Goal: Task Accomplishment & Management: Manage account settings

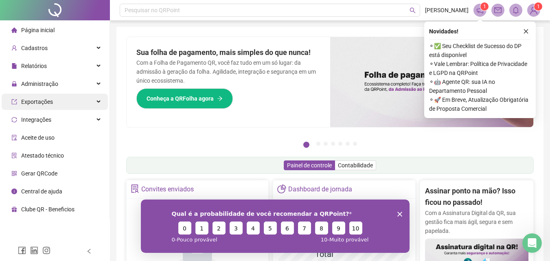
click at [37, 98] on span "Exportações" at bounding box center [37, 101] width 32 height 7
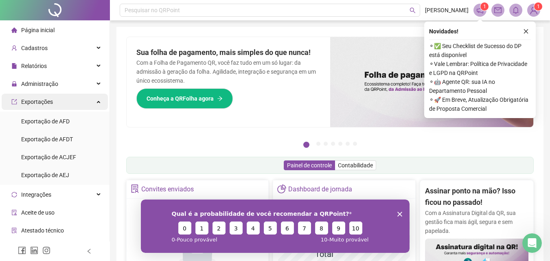
click at [45, 98] on span "Exportações" at bounding box center [37, 101] width 32 height 7
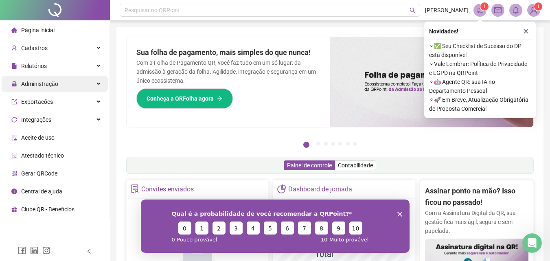
click at [45, 87] on span "Administração" at bounding box center [34, 84] width 47 height 16
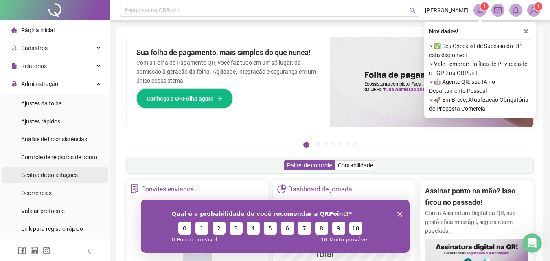
click at [46, 179] on div "Gestão de solicitações" at bounding box center [49, 175] width 57 height 16
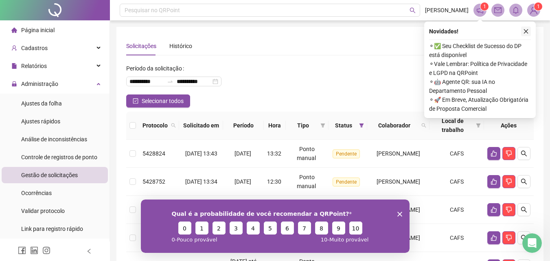
click at [525, 33] on icon "close" at bounding box center [526, 31] width 6 height 6
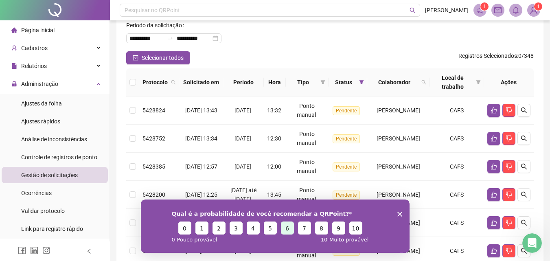
scroll to position [81, 0]
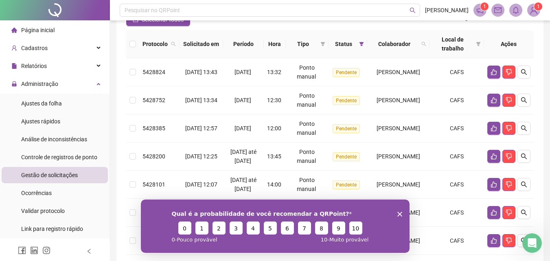
click at [404, 213] on div "Qual é a probabilidade de você recomendar a QRPoint? 0 1 2 3 4 5 6 7 8 9 10 0 -…" at bounding box center [274, 225] width 269 height 53
click at [400, 212] on polygon "Encerrar pesquisa" at bounding box center [399, 213] width 5 height 5
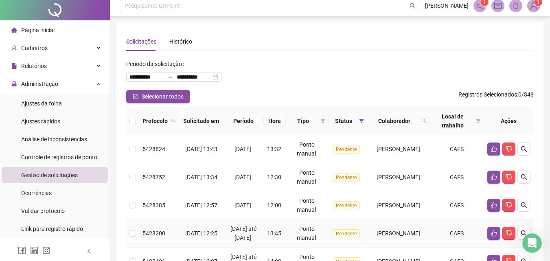
scroll to position [0, 0]
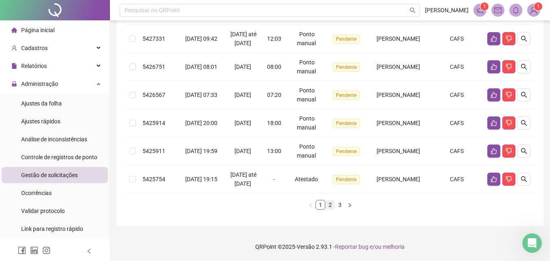
click at [329, 207] on link "2" at bounding box center [330, 204] width 9 height 9
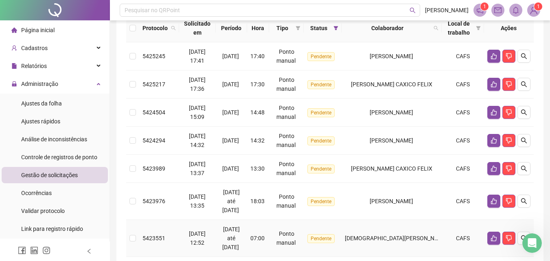
scroll to position [107, 0]
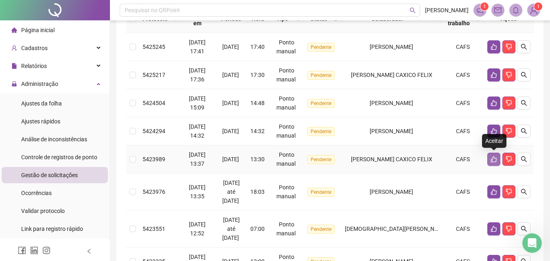
click at [497, 160] on button "button" at bounding box center [493, 159] width 13 height 13
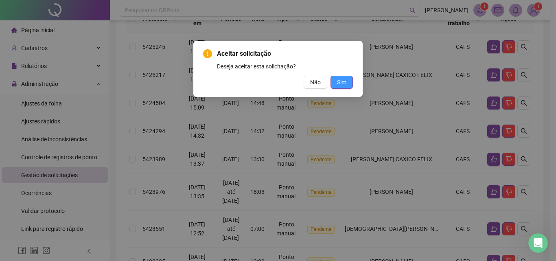
click at [347, 81] on button "Sim" at bounding box center [341, 82] width 22 height 13
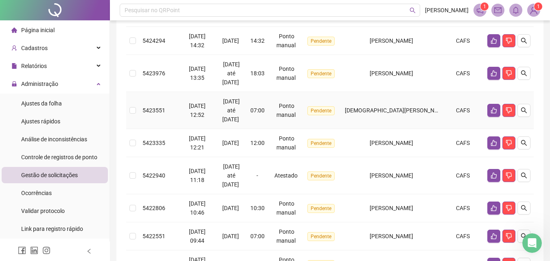
scroll to position [116, 0]
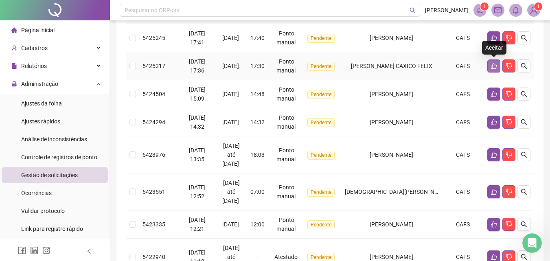
click at [497, 70] on button "button" at bounding box center [493, 65] width 13 height 13
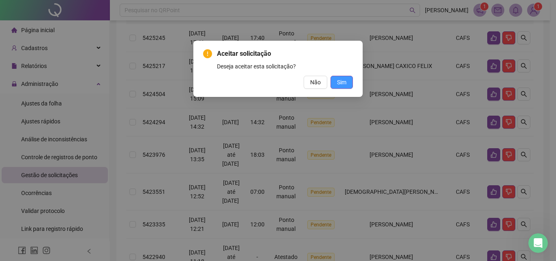
click at [348, 88] on button "Sim" at bounding box center [341, 82] width 22 height 13
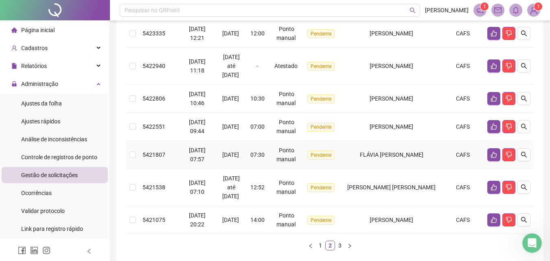
scroll to position [319, 0]
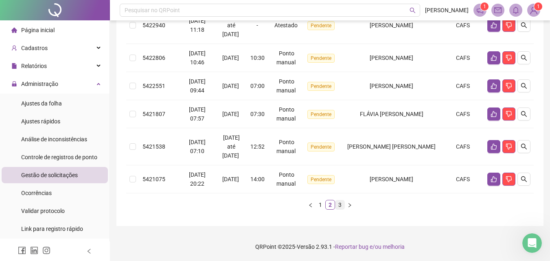
click at [339, 201] on link "3" at bounding box center [339, 204] width 9 height 9
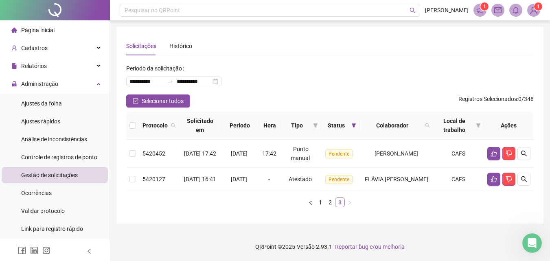
scroll to position [2, 0]
click at [325, 202] on li "2" at bounding box center [330, 202] width 10 height 10
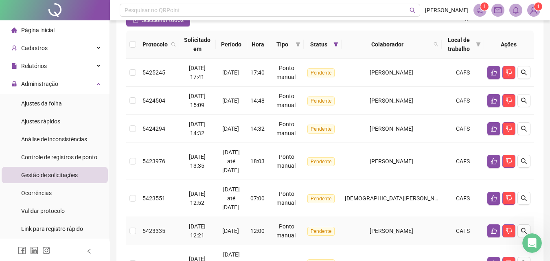
scroll to position [34, 0]
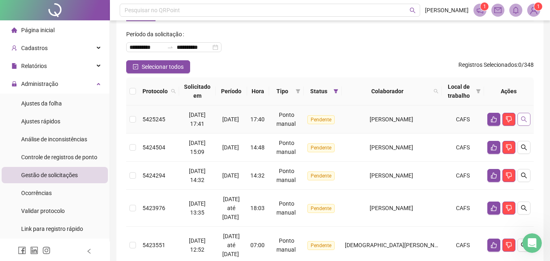
click at [523, 122] on button "button" at bounding box center [523, 119] width 13 height 13
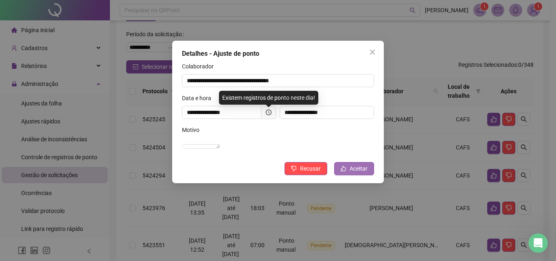
click at [365, 173] on span "Aceitar" at bounding box center [359, 168] width 18 height 9
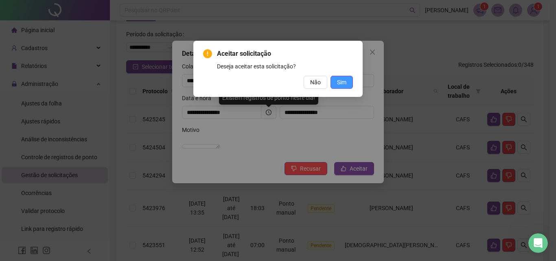
click at [349, 87] on button "Sim" at bounding box center [341, 82] width 22 height 13
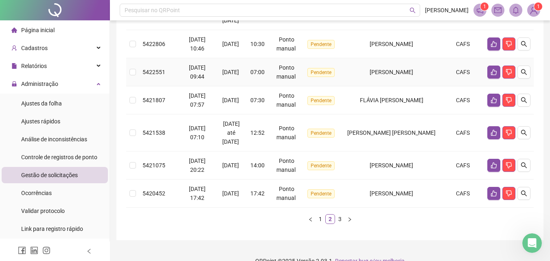
scroll to position [319, 0]
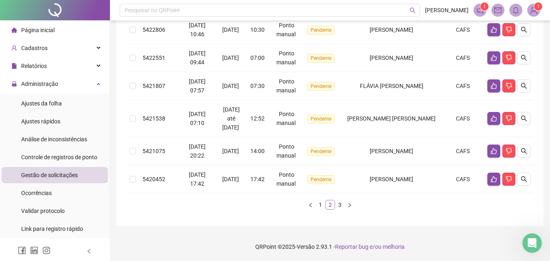
click at [333, 202] on link "2" at bounding box center [330, 204] width 9 height 9
click at [339, 202] on link "3" at bounding box center [339, 204] width 9 height 9
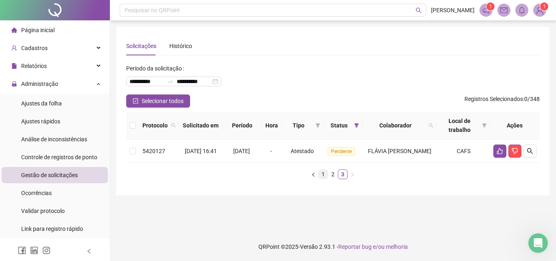
click at [324, 179] on link "1" at bounding box center [323, 174] width 9 height 9
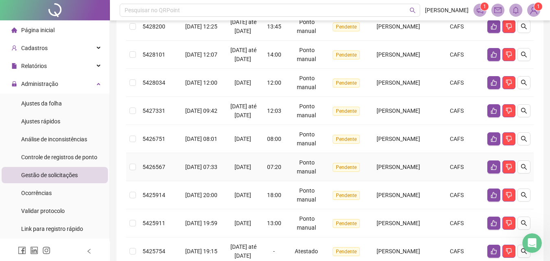
scroll to position [197, 0]
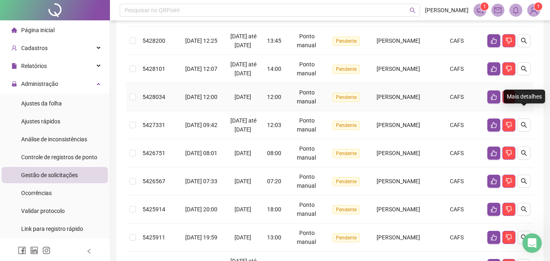
click at [524, 100] on icon "search" at bounding box center [523, 97] width 7 height 7
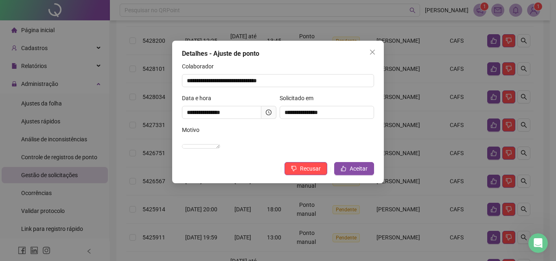
click at [376, 59] on div "**********" at bounding box center [278, 112] width 212 height 142
click at [372, 54] on icon "close" at bounding box center [372, 52] width 7 height 7
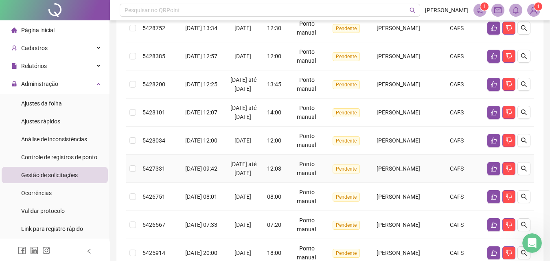
scroll to position [163, 0]
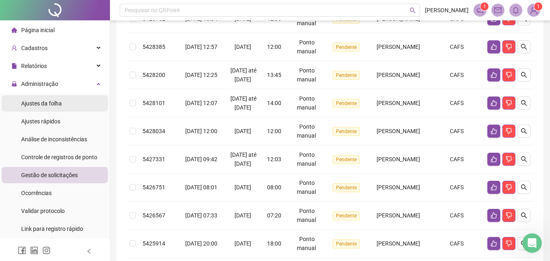
click at [62, 103] on li "Ajustes da folha" at bounding box center [55, 103] width 106 height 16
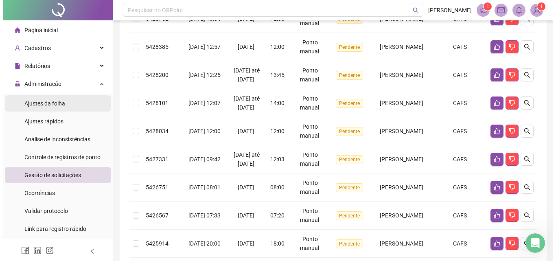
scroll to position [26, 0]
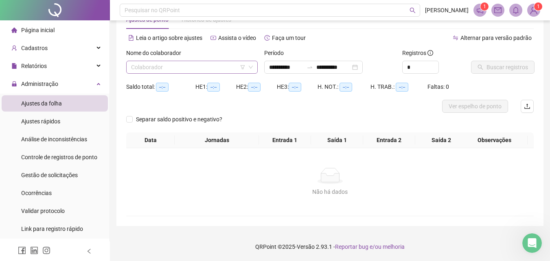
click at [145, 71] on input "search" at bounding box center [188, 67] width 114 height 12
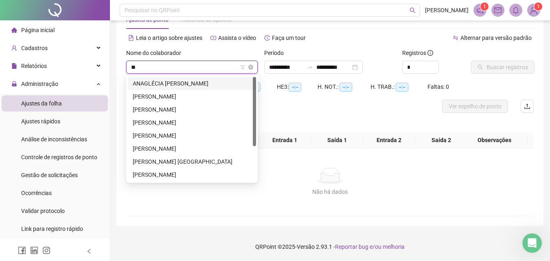
type input "***"
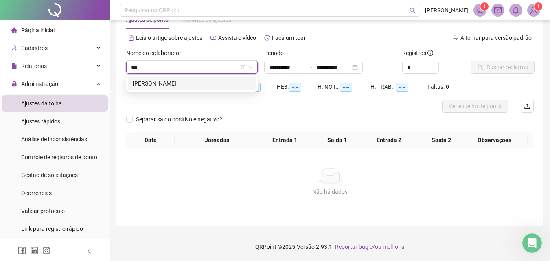
click at [155, 79] on div "MERCIA BARBOSA DE OLIVEIRA MACIEL" at bounding box center [192, 83] width 118 height 9
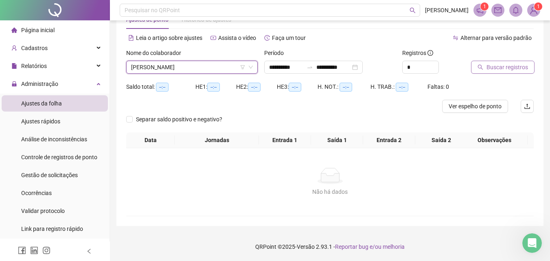
click at [501, 72] on button "Buscar registros" at bounding box center [502, 67] width 63 height 13
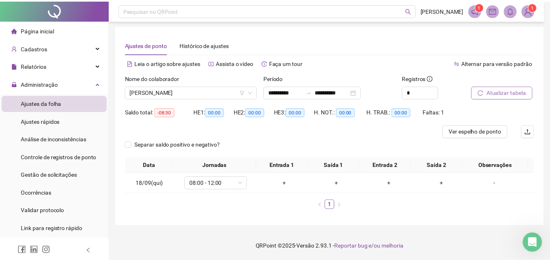
scroll to position [1, 0]
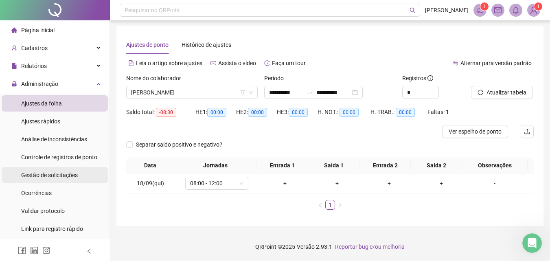
click at [53, 177] on span "Gestão de solicitações" at bounding box center [49, 175] width 57 height 7
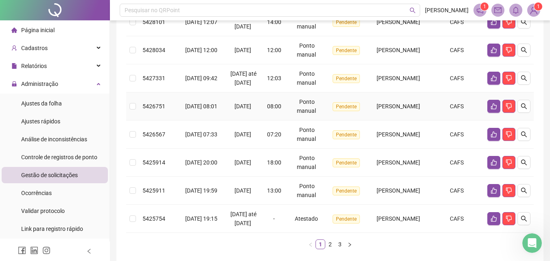
scroll to position [244, 0]
click at [494, 53] on icon "like" at bounding box center [494, 50] width 6 height 6
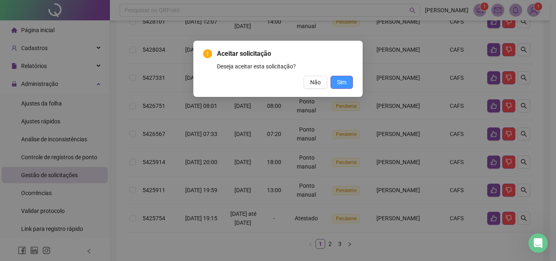
click at [340, 86] on span "Sim" at bounding box center [341, 82] width 9 height 9
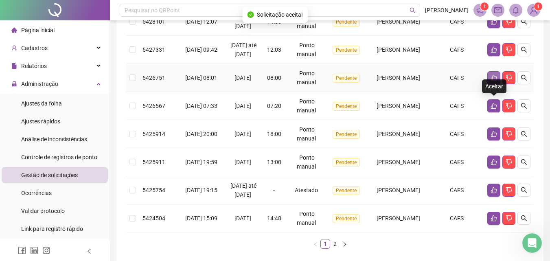
click at [490, 84] on button "button" at bounding box center [493, 77] width 13 height 13
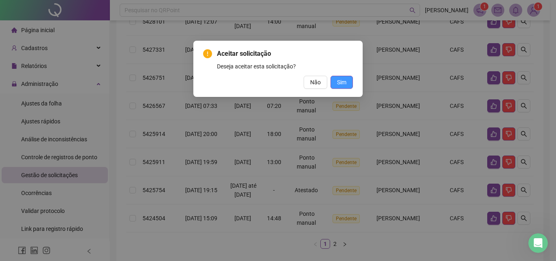
click at [346, 86] on button "Sim" at bounding box center [341, 82] width 22 height 13
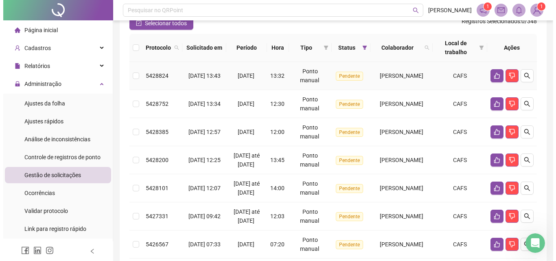
scroll to position [81, 0]
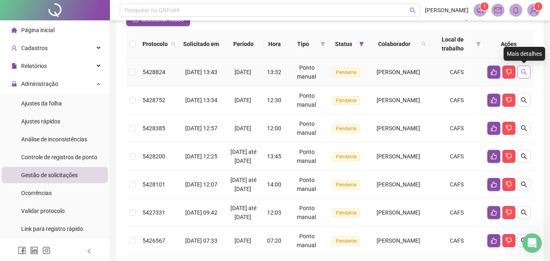
click at [525, 72] on icon "search" at bounding box center [524, 72] width 6 height 6
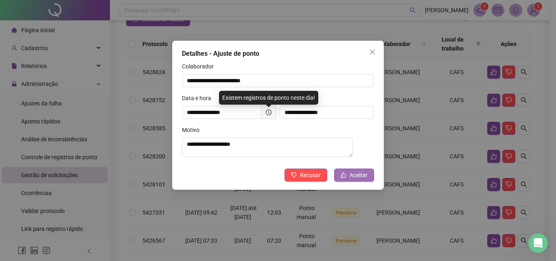
click at [357, 179] on span "Aceitar" at bounding box center [359, 175] width 18 height 9
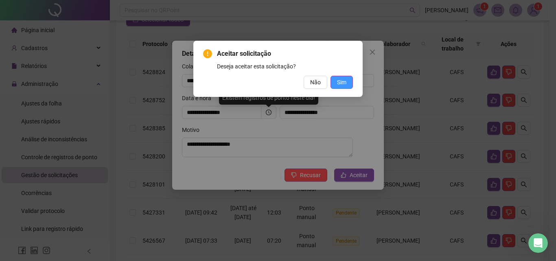
click at [350, 82] on button "Sim" at bounding box center [341, 82] width 22 height 13
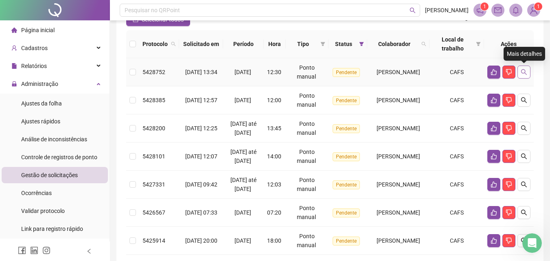
click at [527, 71] on button "button" at bounding box center [523, 72] width 13 height 13
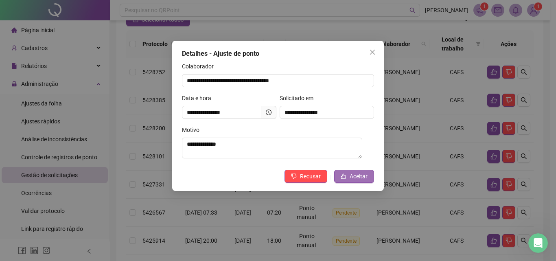
click at [359, 177] on span "Aceitar" at bounding box center [359, 176] width 18 height 9
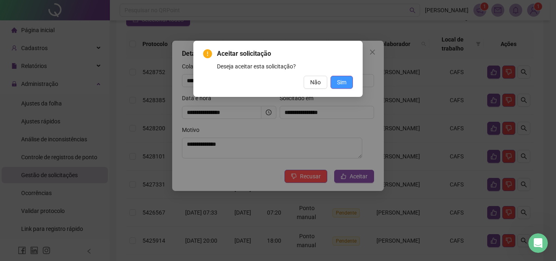
click at [348, 86] on button "Sim" at bounding box center [341, 82] width 22 height 13
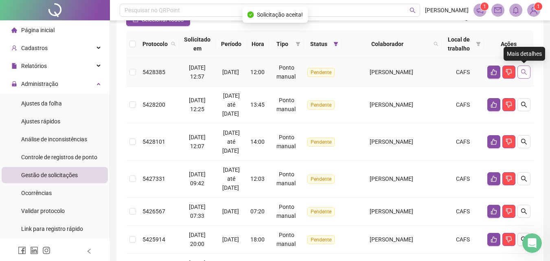
click at [525, 74] on icon "search" at bounding box center [524, 72] width 6 height 6
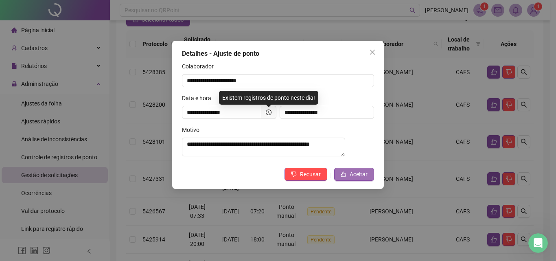
click at [354, 176] on span "Aceitar" at bounding box center [359, 174] width 18 height 9
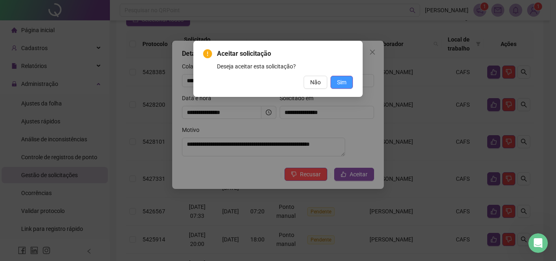
click at [340, 79] on span "Sim" at bounding box center [341, 82] width 9 height 9
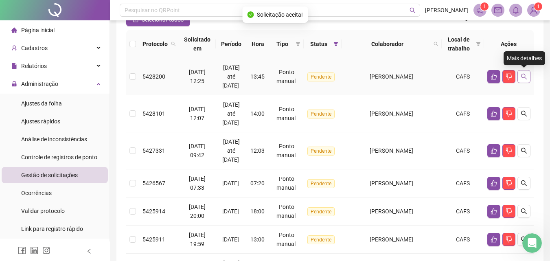
click at [527, 71] on button "button" at bounding box center [523, 76] width 13 height 13
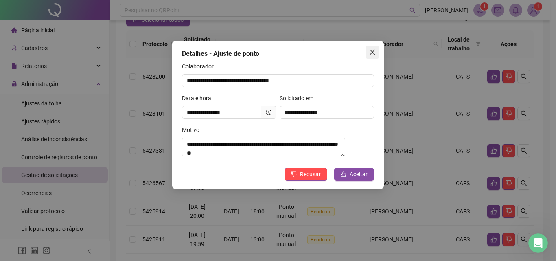
click at [372, 50] on icon "close" at bounding box center [372, 52] width 7 height 7
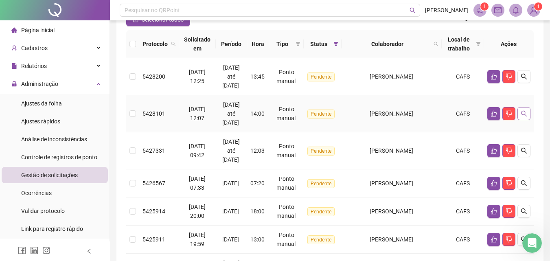
click at [525, 116] on icon "search" at bounding box center [523, 113] width 7 height 7
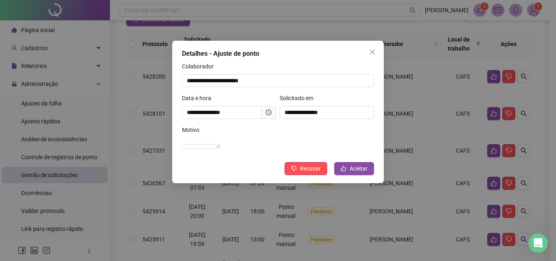
click at [379, 55] on div "**********" at bounding box center [278, 112] width 212 height 142
click at [374, 53] on icon "close" at bounding box center [372, 52] width 5 height 5
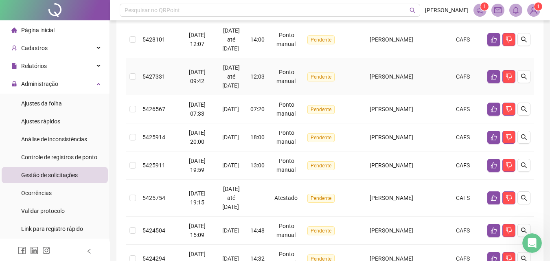
scroll to position [163, 0]
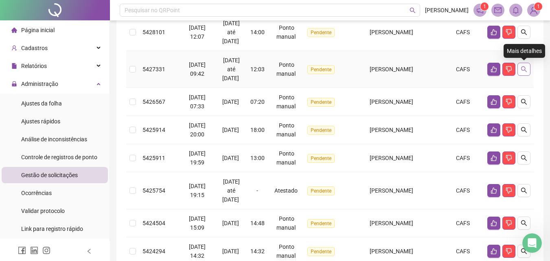
click at [529, 68] on button "button" at bounding box center [523, 69] width 13 height 13
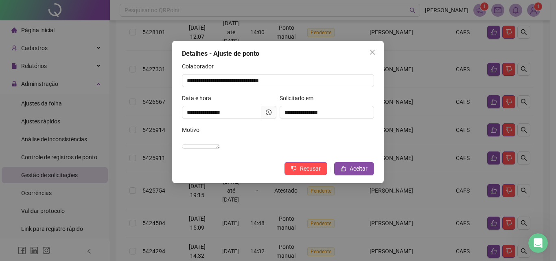
click at [372, 49] on button "Close" at bounding box center [372, 52] width 13 height 13
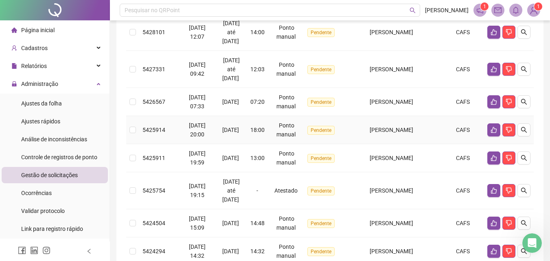
click at [530, 128] on td at bounding box center [509, 130] width 50 height 28
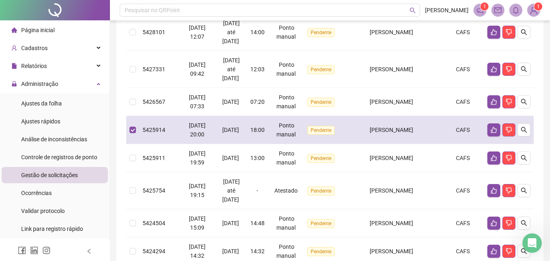
click at [530, 128] on td at bounding box center [509, 130] width 50 height 28
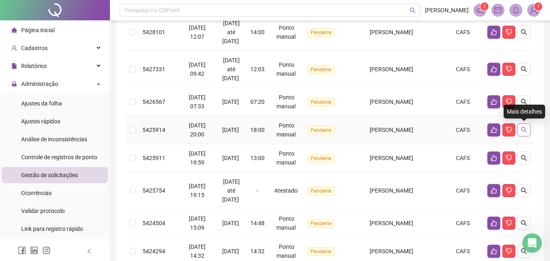
click at [523, 130] on icon "search" at bounding box center [523, 130] width 7 height 7
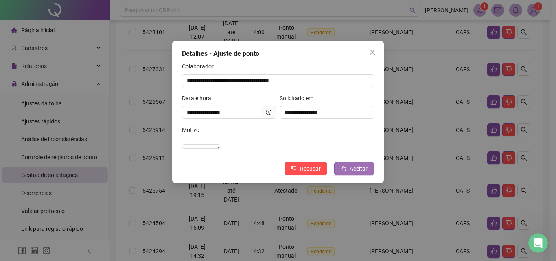
click at [359, 173] on span "Aceitar" at bounding box center [359, 168] width 18 height 9
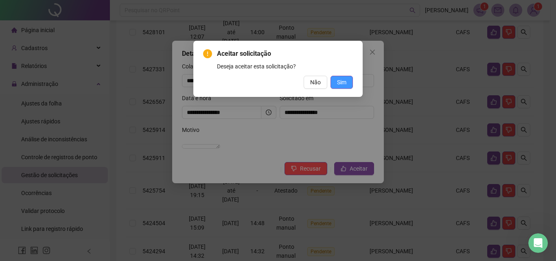
click at [345, 76] on button "Sim" at bounding box center [341, 82] width 22 height 13
click at [348, 81] on button "Sim" at bounding box center [341, 82] width 22 height 13
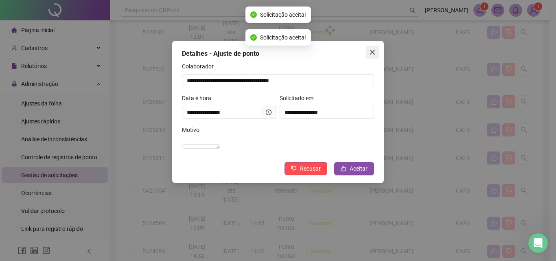
click at [373, 54] on div "**********" at bounding box center [278, 130] width 556 height 261
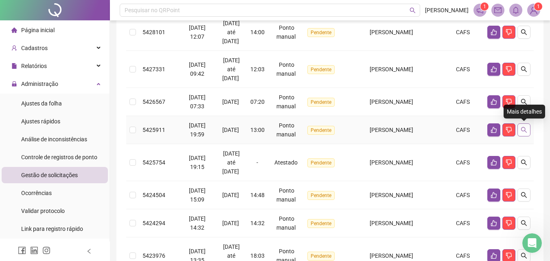
click at [527, 131] on button "button" at bounding box center [523, 129] width 13 height 13
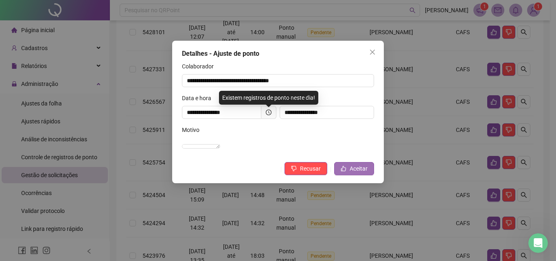
click at [356, 173] on span "Aceitar" at bounding box center [359, 168] width 18 height 9
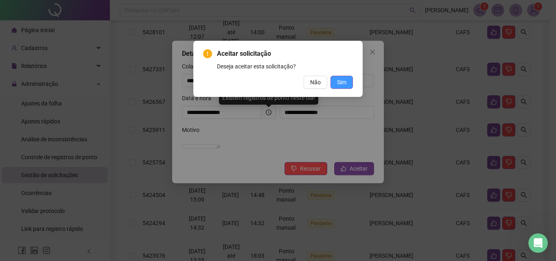
click at [344, 79] on span "Sim" at bounding box center [341, 82] width 9 height 9
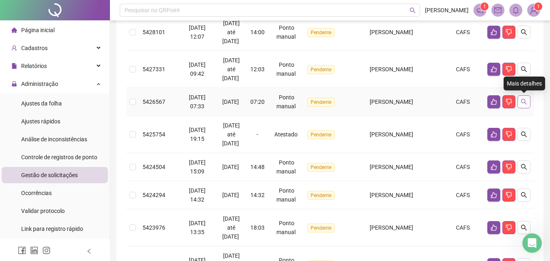
click at [529, 100] on button "button" at bounding box center [523, 101] width 13 height 13
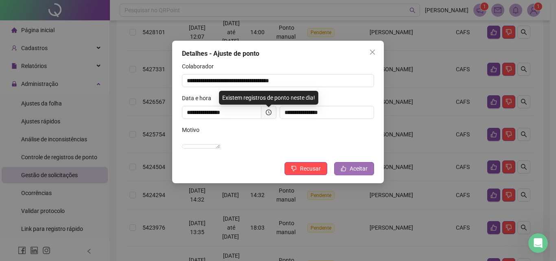
click at [361, 173] on span "Aceitar" at bounding box center [359, 168] width 18 height 9
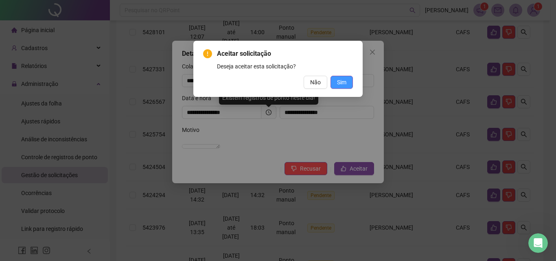
click at [343, 81] on span "Sim" at bounding box center [341, 82] width 9 height 9
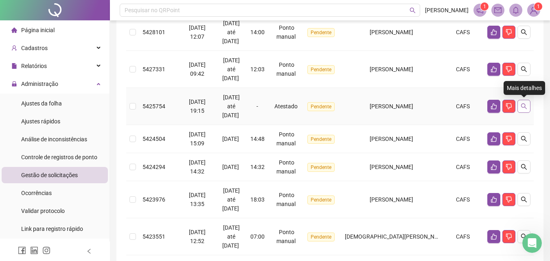
click at [518, 109] on button "button" at bounding box center [523, 106] width 13 height 13
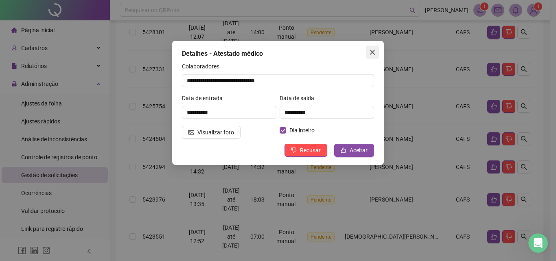
click at [373, 57] on button "Close" at bounding box center [372, 52] width 13 height 13
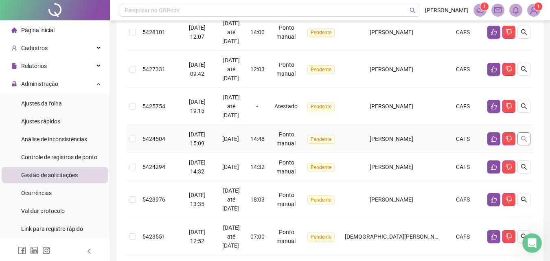
click at [526, 140] on icon "search" at bounding box center [523, 139] width 7 height 7
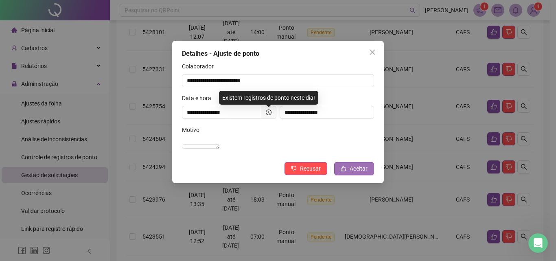
click at [362, 173] on span "Aceitar" at bounding box center [359, 168] width 18 height 9
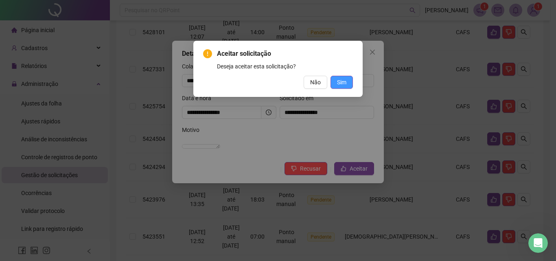
click at [343, 84] on span "Sim" at bounding box center [341, 82] width 9 height 9
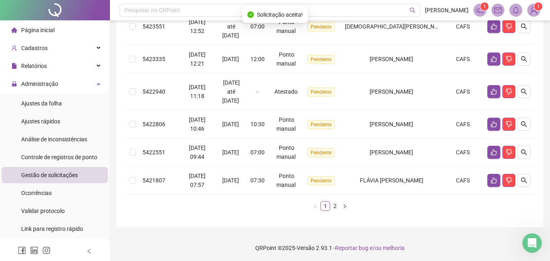
scroll to position [346, 0]
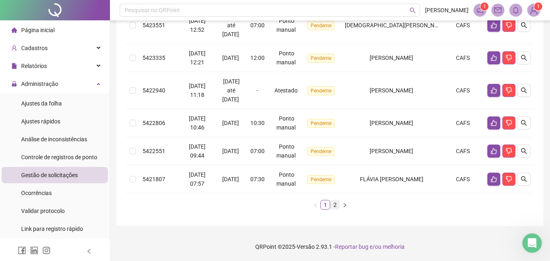
click at [339, 204] on link "2" at bounding box center [334, 204] width 9 height 9
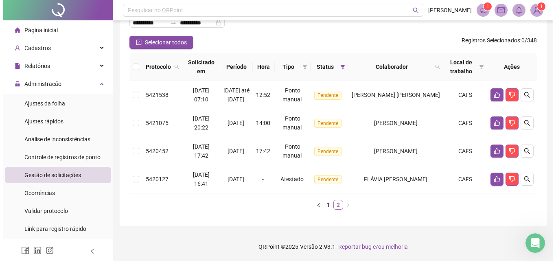
scroll to position [68, 0]
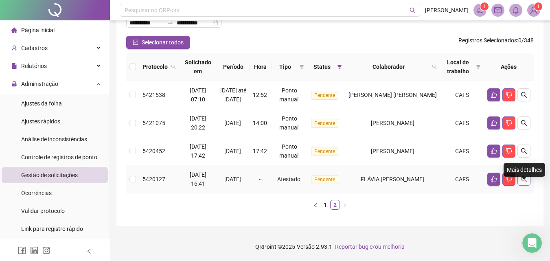
click at [525, 177] on icon "search" at bounding box center [523, 179] width 7 height 7
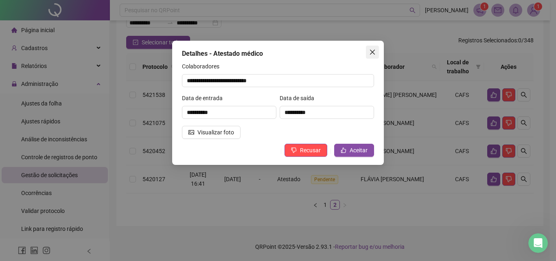
click at [371, 56] on button "Close" at bounding box center [372, 52] width 13 height 13
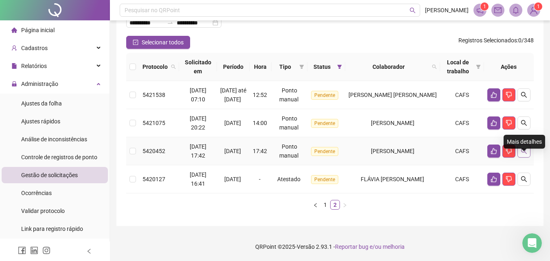
click at [525, 155] on button "button" at bounding box center [523, 150] width 13 height 13
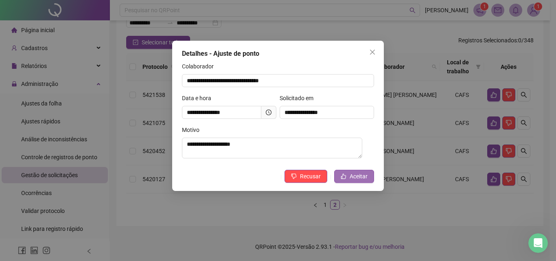
click at [350, 175] on button "Aceitar" at bounding box center [354, 176] width 40 height 13
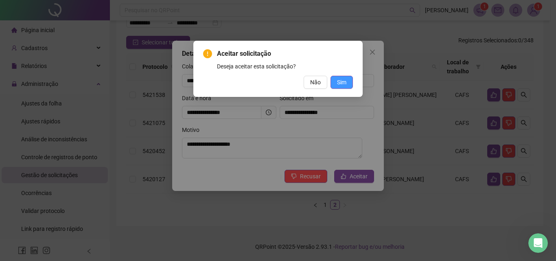
click at [347, 79] on button "Sim" at bounding box center [341, 82] width 22 height 13
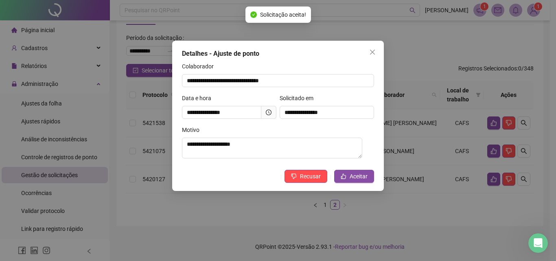
scroll to position [39, 0]
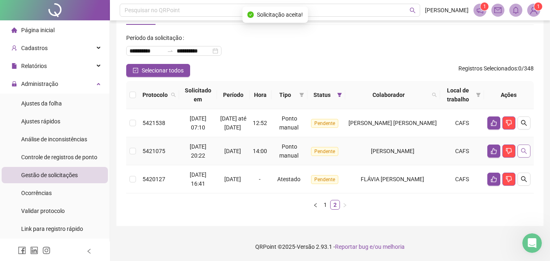
click at [530, 149] on button "button" at bounding box center [523, 150] width 13 height 13
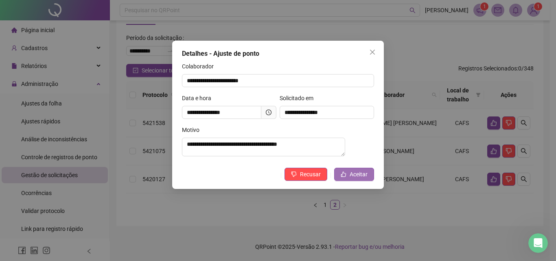
click at [354, 176] on span "Aceitar" at bounding box center [359, 174] width 18 height 9
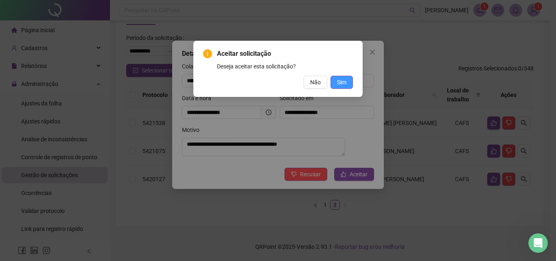
click at [345, 86] on span "Sim" at bounding box center [341, 82] width 9 height 9
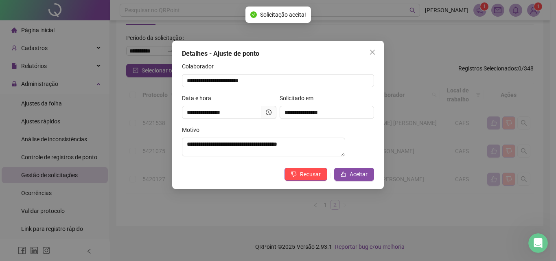
scroll to position [11, 0]
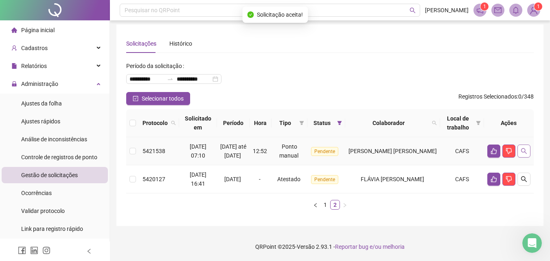
click at [527, 150] on button "button" at bounding box center [523, 150] width 13 height 13
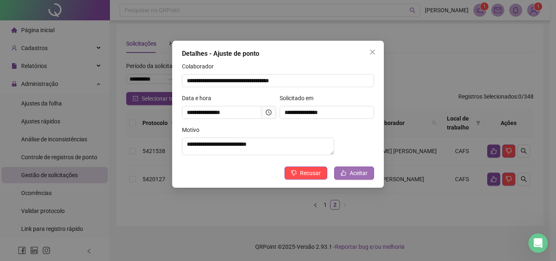
click at [353, 174] on span "Aceitar" at bounding box center [359, 172] width 18 height 9
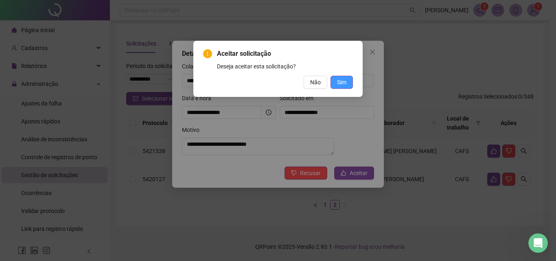
click at [343, 85] on span "Sim" at bounding box center [341, 82] width 9 height 9
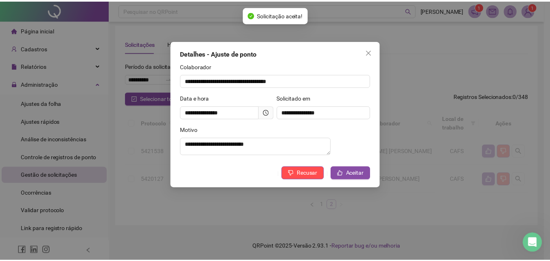
scroll to position [0, 0]
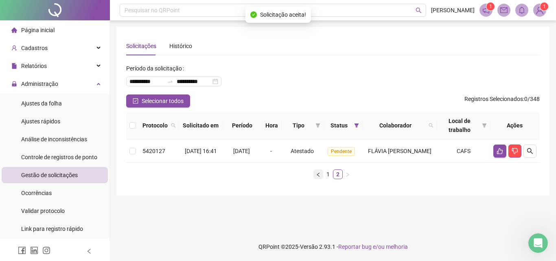
click at [321, 178] on button "button" at bounding box center [318, 174] width 10 height 10
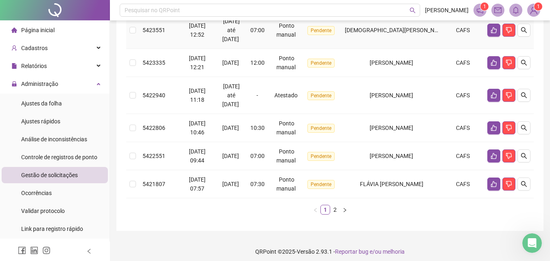
scroll to position [346, 0]
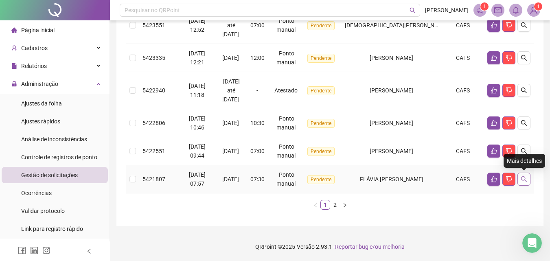
click at [527, 177] on button "button" at bounding box center [523, 179] width 13 height 13
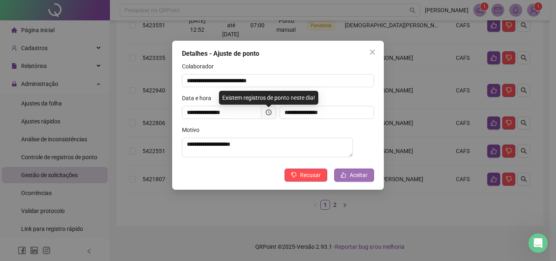
click at [354, 179] on span "Aceitar" at bounding box center [359, 175] width 18 height 9
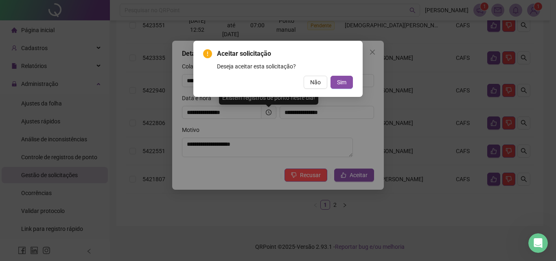
click at [347, 89] on div "Aceitar solicitação Deseja aceitar esta solicitação? Não Sim" at bounding box center [277, 69] width 169 height 56
click at [347, 85] on button "Sim" at bounding box center [341, 82] width 22 height 13
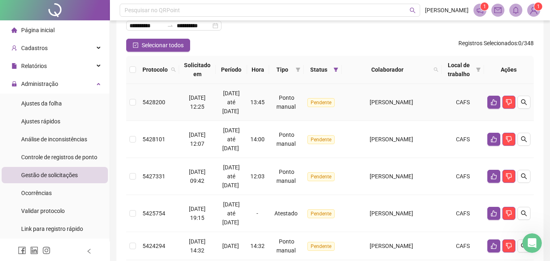
scroll to position [102, 0]
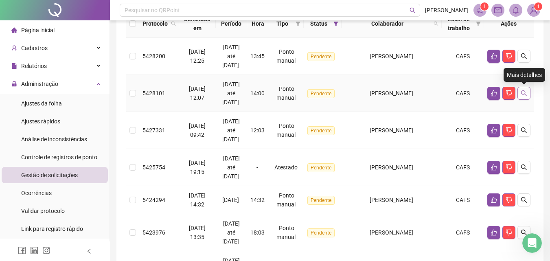
click at [526, 94] on icon "search" at bounding box center [523, 93] width 7 height 7
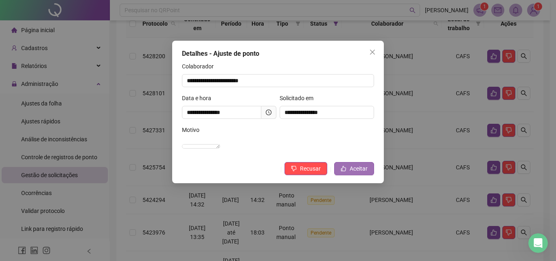
click at [360, 173] on span "Aceitar" at bounding box center [359, 168] width 18 height 9
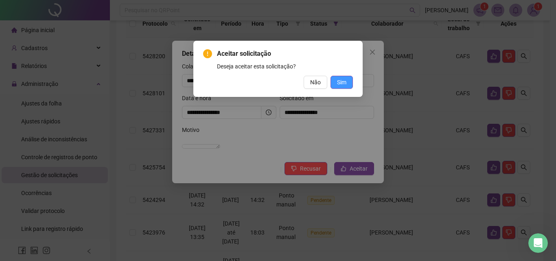
click at [342, 81] on span "Sim" at bounding box center [341, 82] width 9 height 9
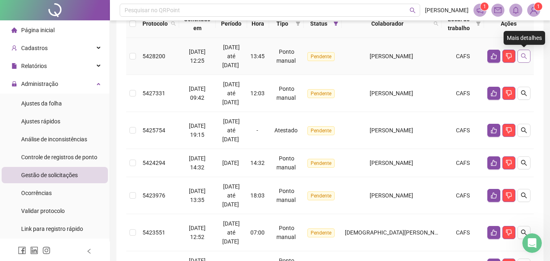
click at [522, 59] on icon "search" at bounding box center [523, 56] width 7 height 7
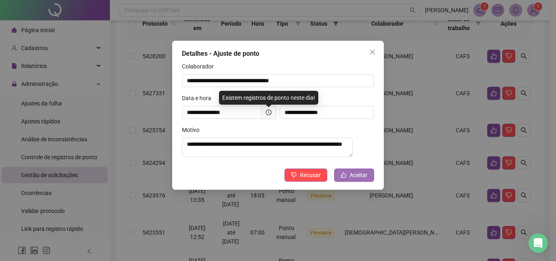
click at [351, 174] on span "Aceitar" at bounding box center [359, 175] width 18 height 9
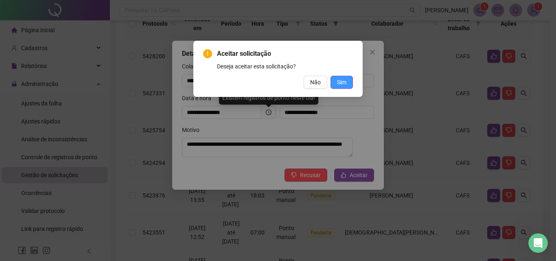
click at [342, 86] on span "Sim" at bounding box center [341, 82] width 9 height 9
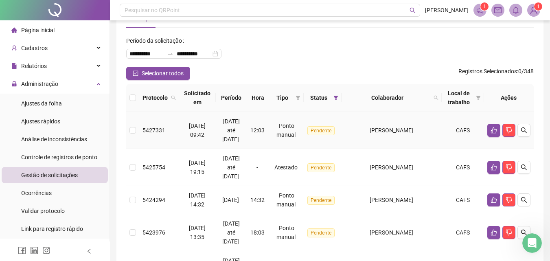
scroll to position [68, 0]
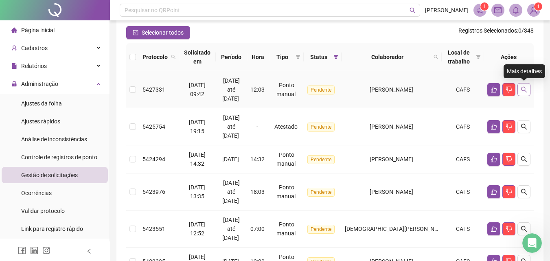
click at [523, 88] on icon "search" at bounding box center [523, 89] width 7 height 7
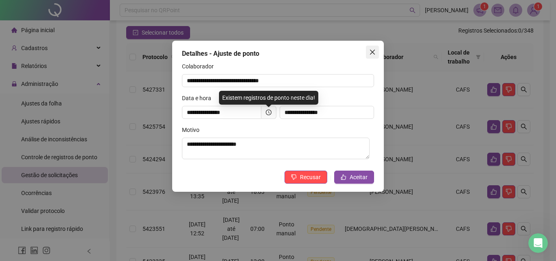
click at [373, 54] on icon "close" at bounding box center [372, 52] width 7 height 7
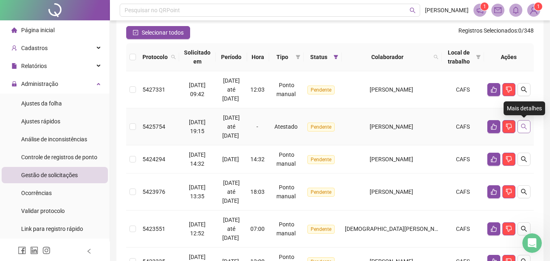
click at [523, 122] on button "button" at bounding box center [523, 126] width 13 height 13
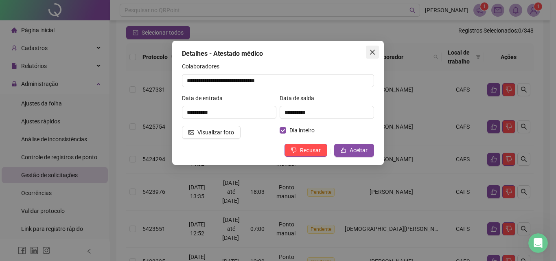
click at [369, 49] on icon "close" at bounding box center [372, 52] width 7 height 7
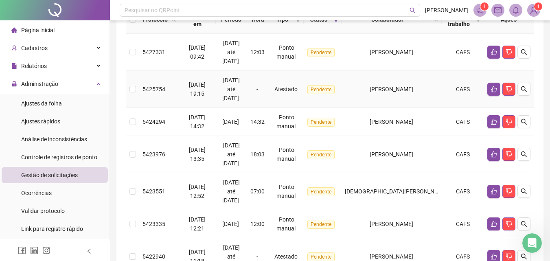
scroll to position [150, 0]
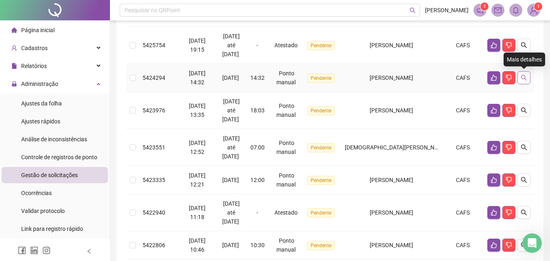
click at [525, 77] on icon "search" at bounding box center [524, 78] width 6 height 6
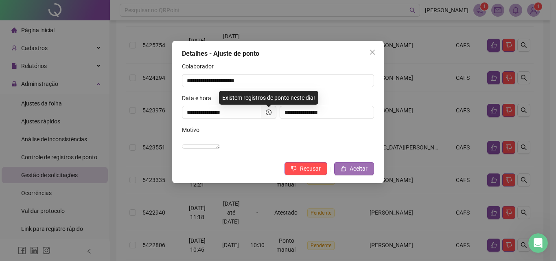
click at [355, 173] on span "Aceitar" at bounding box center [359, 168] width 18 height 9
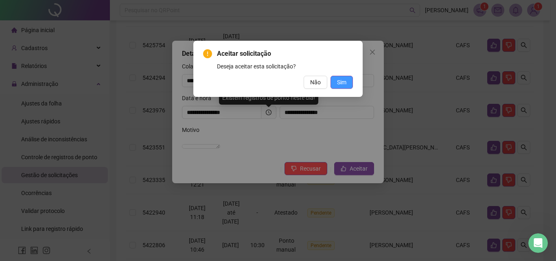
click at [348, 81] on button "Sim" at bounding box center [341, 82] width 22 height 13
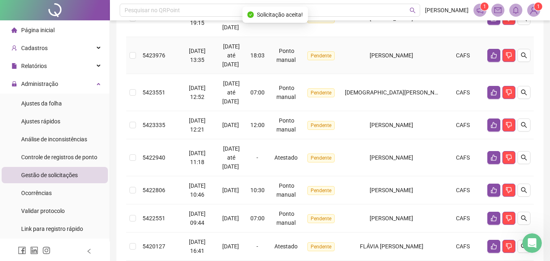
scroll to position [190, 0]
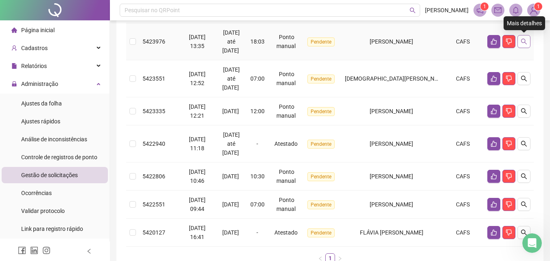
click at [528, 36] on button "button" at bounding box center [523, 41] width 13 height 13
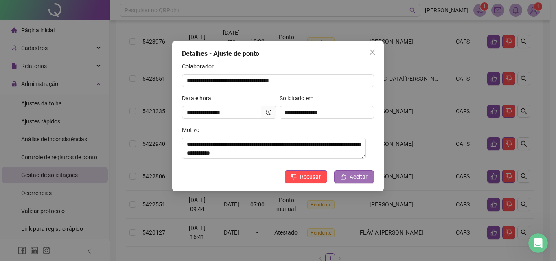
click at [363, 181] on span "Aceitar" at bounding box center [359, 176] width 18 height 9
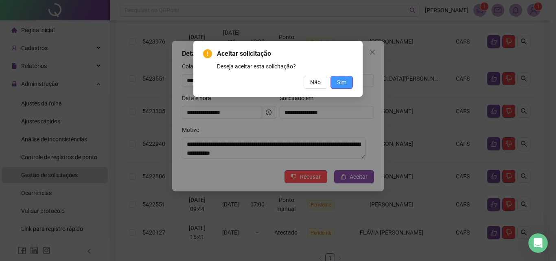
click at [345, 85] on span "Sim" at bounding box center [341, 82] width 9 height 9
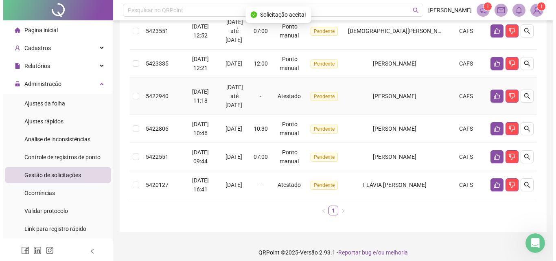
scroll to position [207, 0]
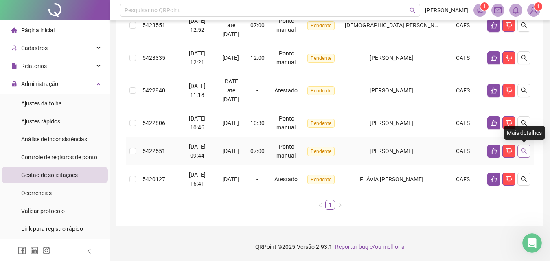
click at [527, 153] on icon "search" at bounding box center [523, 151] width 7 height 7
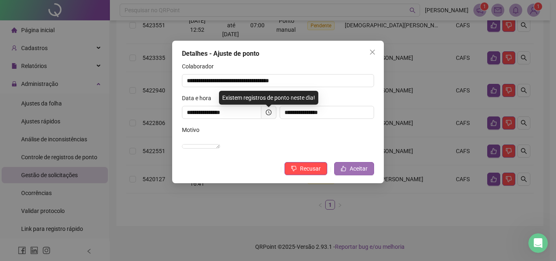
click at [362, 173] on span "Aceitar" at bounding box center [359, 168] width 18 height 9
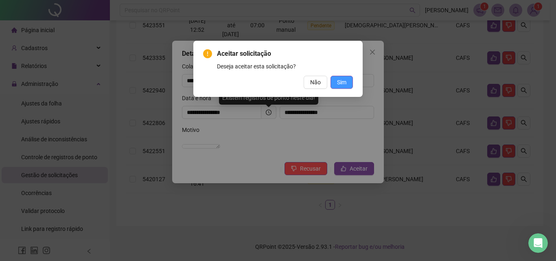
click at [346, 80] on button "Sim" at bounding box center [341, 82] width 22 height 13
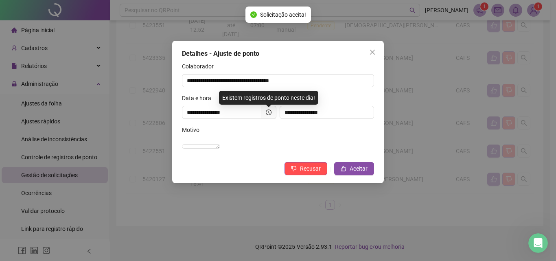
scroll to position [179, 0]
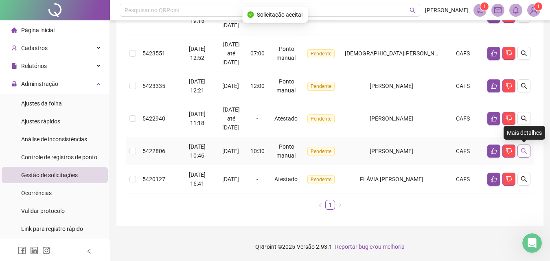
click at [527, 149] on icon "search" at bounding box center [523, 151] width 7 height 7
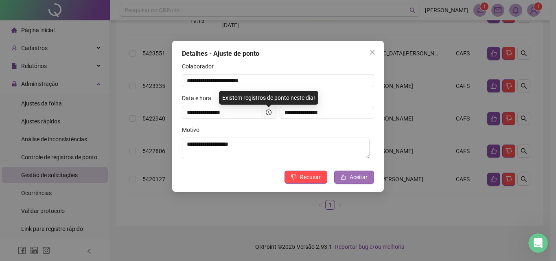
click at [370, 175] on button "Aceitar" at bounding box center [354, 177] width 40 height 13
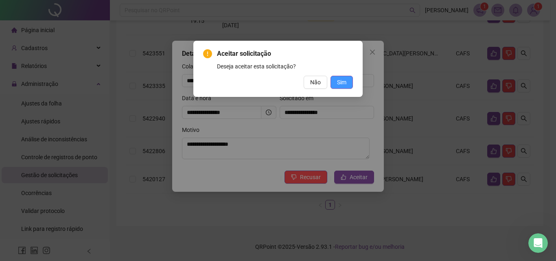
click at [337, 84] on span "Sim" at bounding box center [341, 82] width 9 height 9
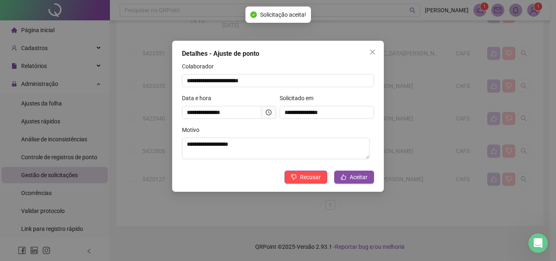
scroll to position [151, 0]
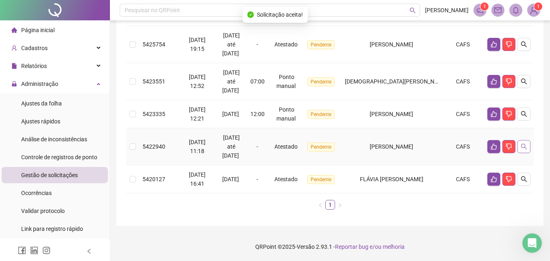
click at [524, 144] on icon "search" at bounding box center [524, 147] width 6 height 6
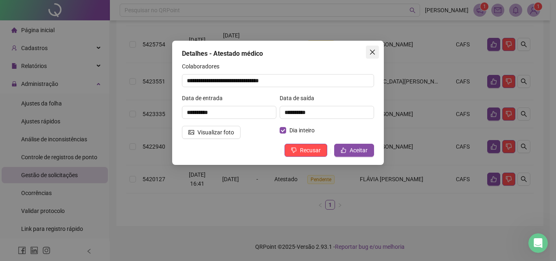
click at [368, 48] on button "Close" at bounding box center [372, 52] width 13 height 13
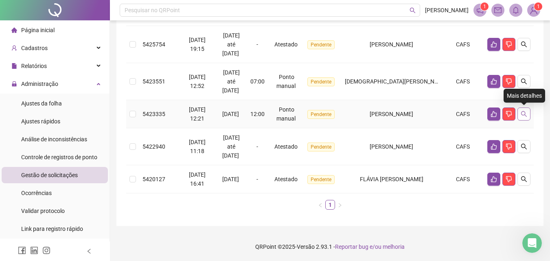
click at [525, 113] on icon "search" at bounding box center [523, 114] width 7 height 7
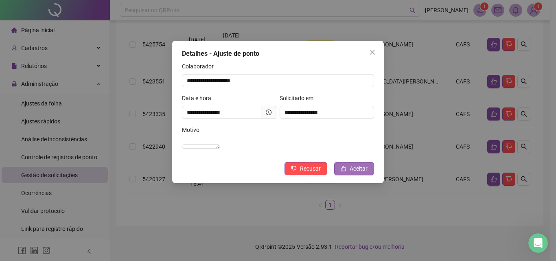
click at [355, 173] on span "Aceitar" at bounding box center [359, 168] width 18 height 9
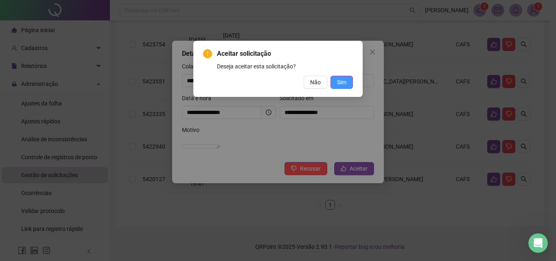
click at [339, 81] on span "Sim" at bounding box center [341, 82] width 9 height 9
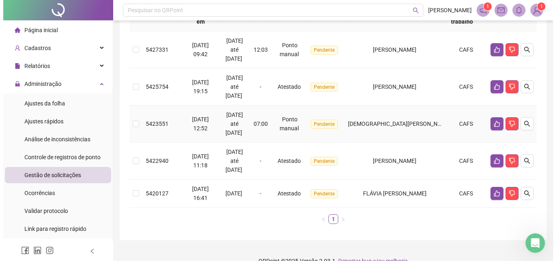
scroll to position [122, 0]
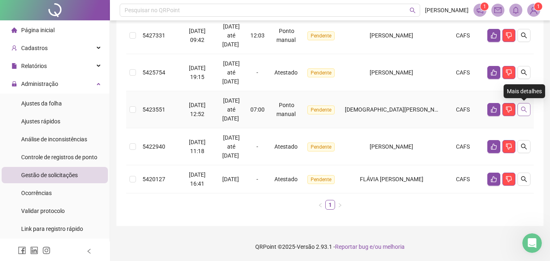
click at [527, 113] on button "button" at bounding box center [523, 109] width 13 height 13
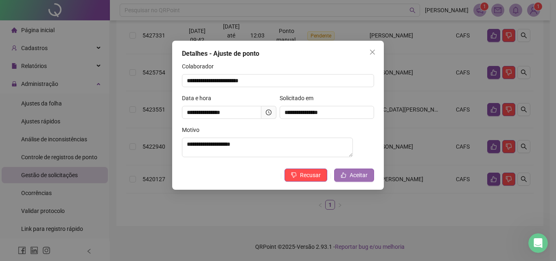
click at [357, 179] on span "Aceitar" at bounding box center [359, 175] width 18 height 9
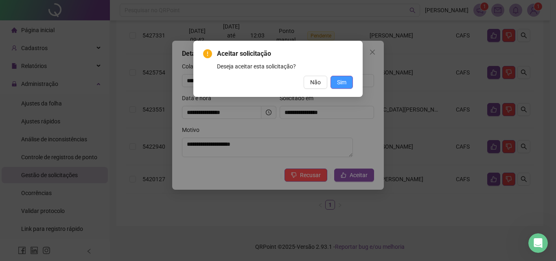
click at [341, 79] on span "Sim" at bounding box center [341, 82] width 9 height 9
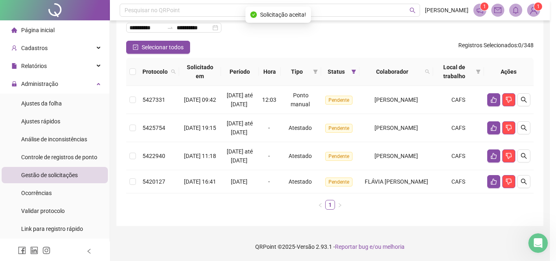
scroll to position [85, 0]
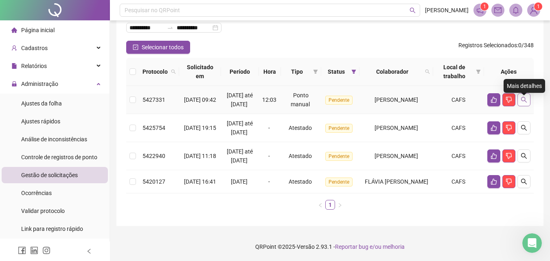
click at [523, 96] on icon "search" at bounding box center [523, 99] width 7 height 7
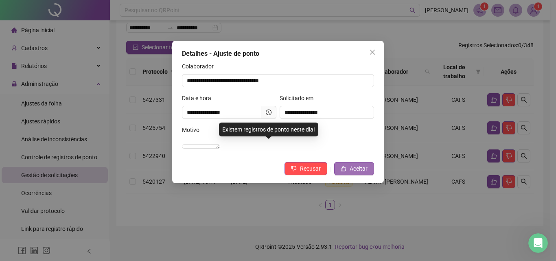
click at [353, 173] on span "Aceitar" at bounding box center [359, 168] width 18 height 9
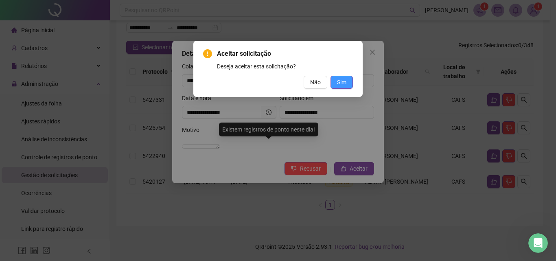
click at [333, 85] on button "Sim" at bounding box center [341, 82] width 22 height 13
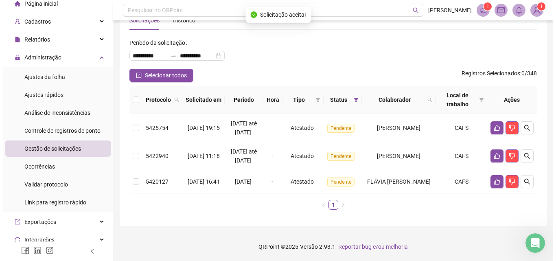
scroll to position [41, 0]
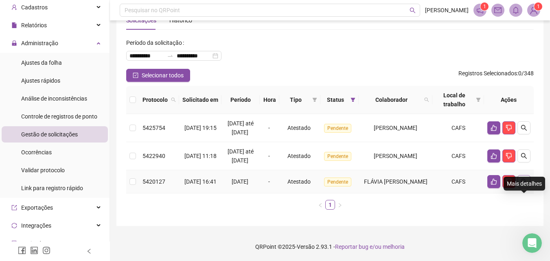
click at [524, 179] on icon "search" at bounding box center [523, 181] width 7 height 7
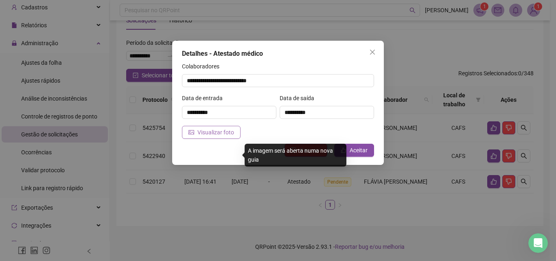
click at [207, 132] on span "Visualizar foto" at bounding box center [215, 132] width 37 height 9
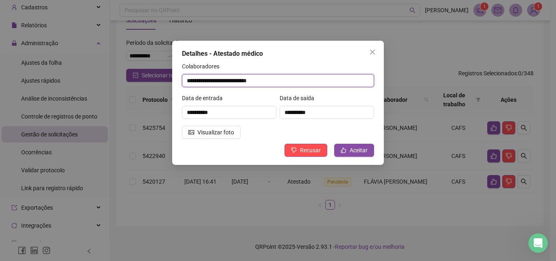
drag, startPoint x: 289, startPoint y: 83, endPoint x: 187, endPoint y: 84, distance: 101.7
click at [187, 84] on input "**********" at bounding box center [278, 80] width 192 height 13
click at [364, 148] on span "Aceitar" at bounding box center [359, 150] width 18 height 9
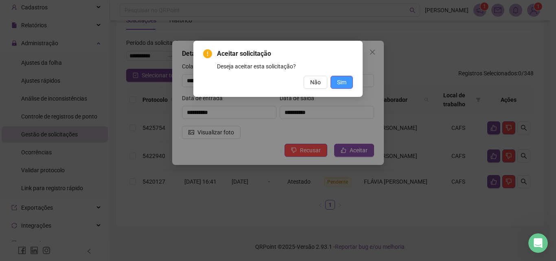
click at [349, 82] on button "Sim" at bounding box center [341, 82] width 22 height 13
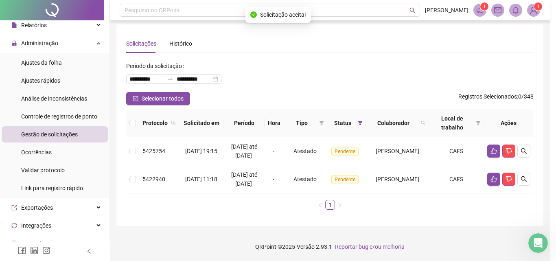
scroll to position [20, 0]
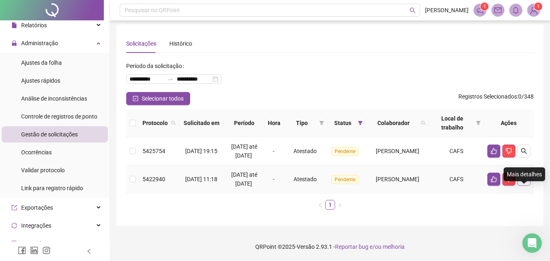
click at [522, 176] on icon "search" at bounding box center [523, 179] width 7 height 7
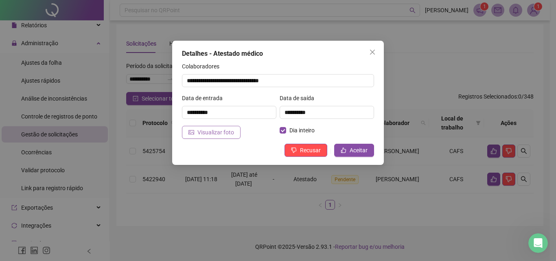
click at [204, 129] on span "Visualizar foto" at bounding box center [215, 132] width 37 height 9
drag, startPoint x: 323, startPoint y: 81, endPoint x: 188, endPoint y: 85, distance: 135.2
click at [188, 85] on input "**********" at bounding box center [278, 80] width 192 height 13
click at [354, 147] on span "Aceitar" at bounding box center [359, 150] width 18 height 9
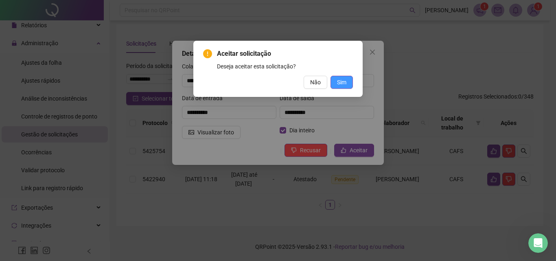
click at [345, 85] on span "Sim" at bounding box center [341, 82] width 9 height 9
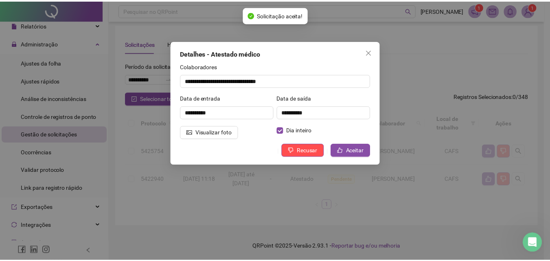
scroll to position [0, 0]
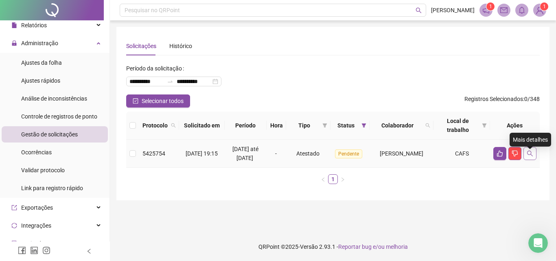
click at [529, 154] on button "button" at bounding box center [529, 153] width 13 height 13
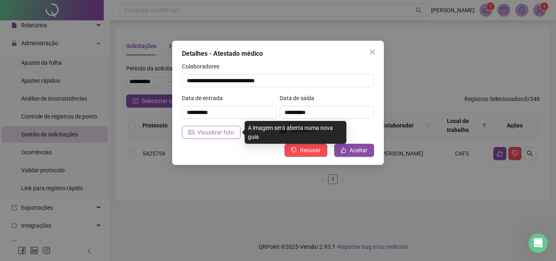
click at [222, 131] on span "Visualizar foto" at bounding box center [215, 132] width 37 height 9
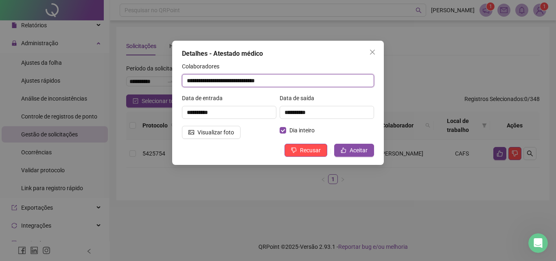
drag, startPoint x: 186, startPoint y: 79, endPoint x: 260, endPoint y: 82, distance: 74.5
click at [260, 82] on input "**********" at bounding box center [278, 80] width 192 height 13
click at [363, 147] on span "Aceitar" at bounding box center [359, 150] width 18 height 9
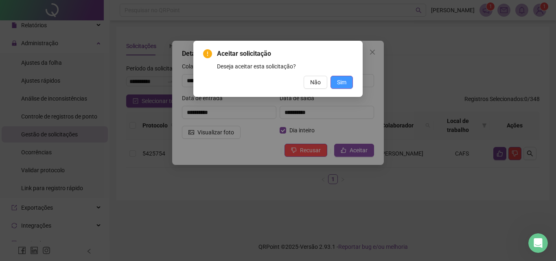
click at [345, 86] on span "Sim" at bounding box center [341, 82] width 9 height 9
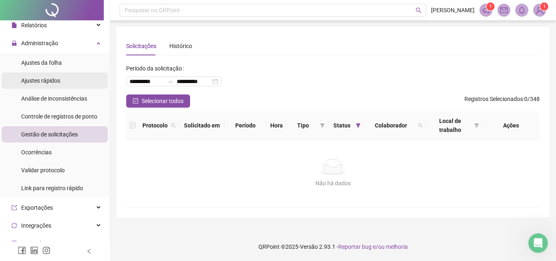
click at [44, 75] on div "Ajustes rápidos" at bounding box center [40, 80] width 39 height 16
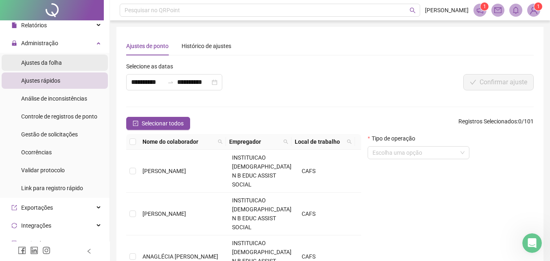
click at [53, 56] on div "Ajustes da folha" at bounding box center [41, 63] width 41 height 16
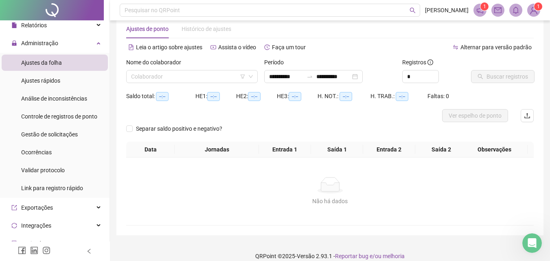
scroll to position [26, 0]
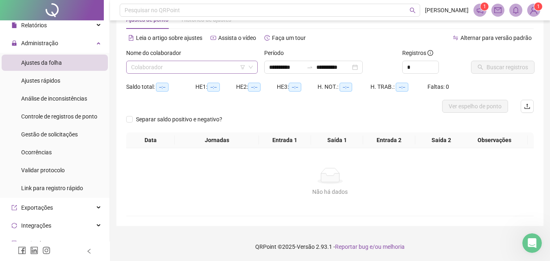
click at [215, 68] on input "search" at bounding box center [188, 67] width 114 height 12
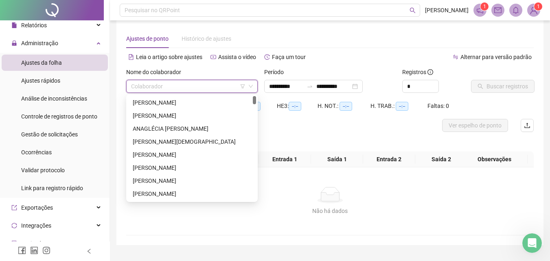
scroll to position [0, 0]
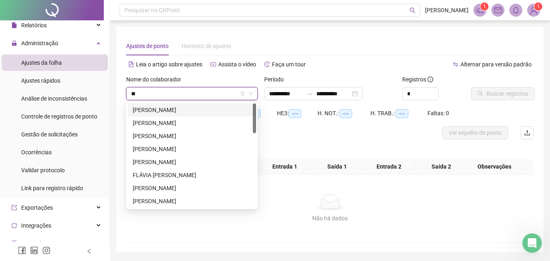
type input "***"
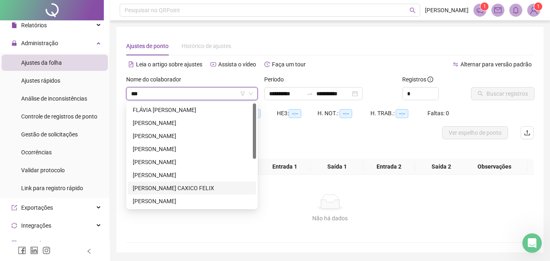
click at [208, 190] on div "MARIA EDUARDA SILVA CAXICO FELIX" at bounding box center [192, 188] width 118 height 9
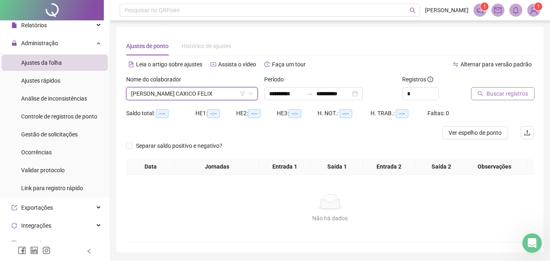
click at [499, 92] on span "Buscar registros" at bounding box center [507, 93] width 42 height 9
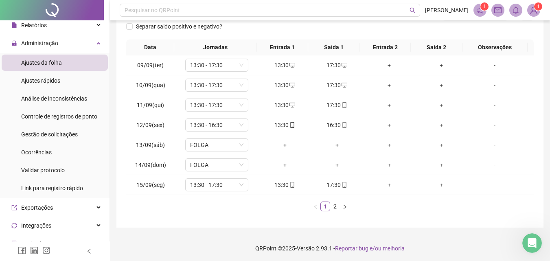
scroll to position [121, 0]
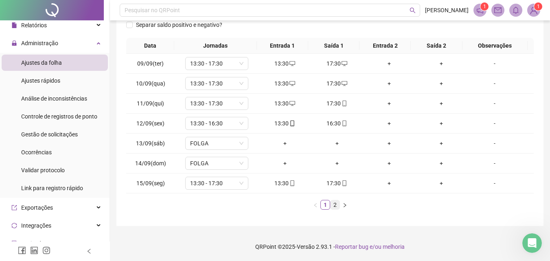
click at [335, 202] on link "2" at bounding box center [334, 204] width 9 height 9
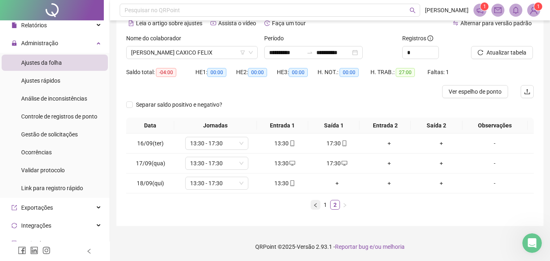
click at [314, 206] on icon "left" at bounding box center [315, 205] width 5 height 5
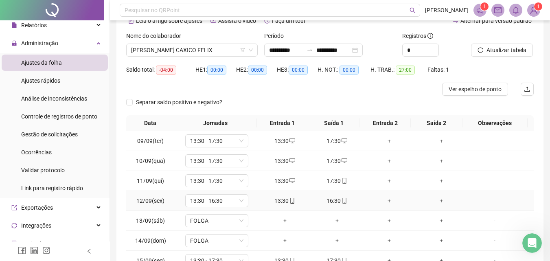
scroll to position [0, 0]
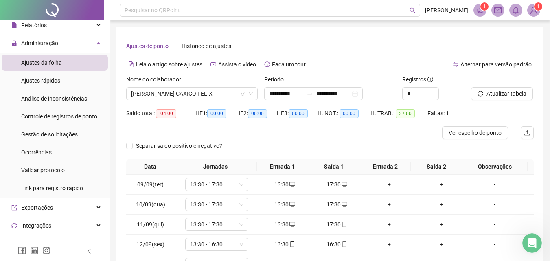
click at [57, 63] on span "Ajustes da folha" at bounding box center [41, 62] width 41 height 7
click at [56, 35] on ul "Página inicial Cadastros Relatórios Administração Ajustes da folha Ajustes rápi…" at bounding box center [55, 152] width 110 height 345
click at [60, 82] on li "Ajustes rápidos" at bounding box center [55, 80] width 106 height 16
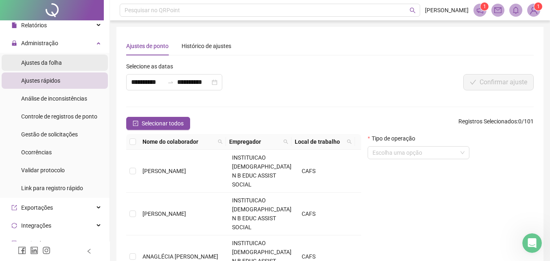
click at [65, 63] on li "Ajustes da folha" at bounding box center [55, 63] width 106 height 16
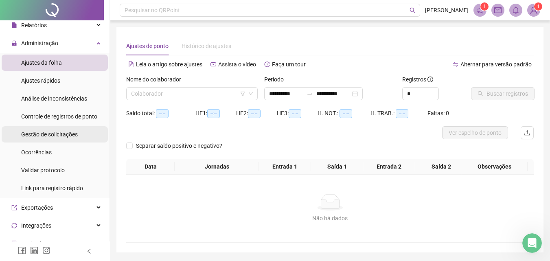
click at [33, 140] on div "Gestão de solicitações" at bounding box center [49, 134] width 57 height 16
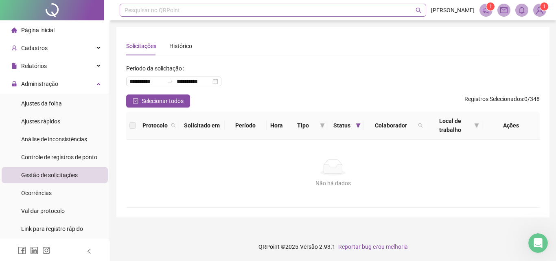
click at [162, 10] on div "Pesquisar no QRPoint" at bounding box center [273, 10] width 306 height 13
type input "**********"
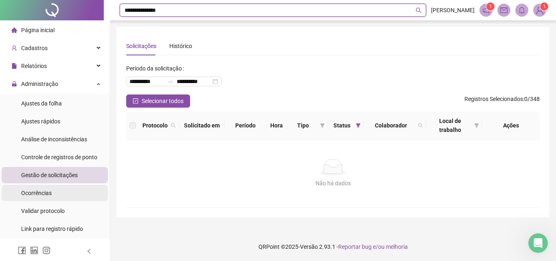
type input "**********"
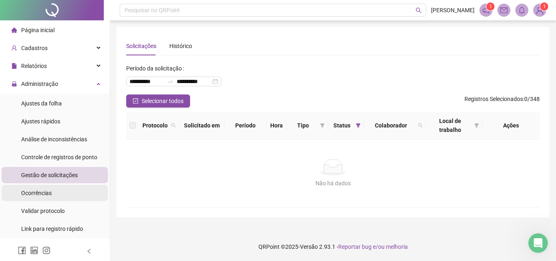
click at [45, 199] on div "Ocorrências" at bounding box center [36, 193] width 31 height 16
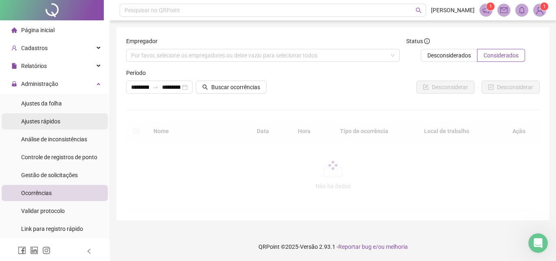
click at [47, 118] on span "Ajustes rápidos" at bounding box center [40, 121] width 39 height 7
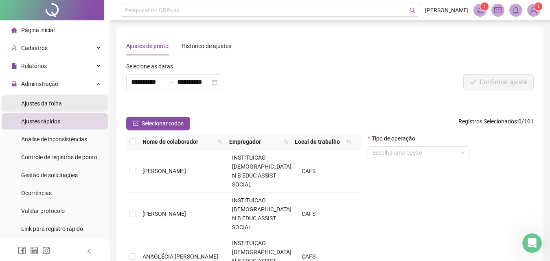
click at [54, 101] on span "Ajustes da folha" at bounding box center [41, 103] width 41 height 7
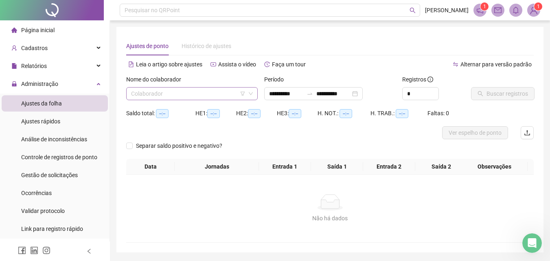
click at [252, 95] on icon "down" at bounding box center [250, 93] width 5 height 5
click at [250, 94] on icon "down" at bounding box center [250, 93] width 5 height 5
click at [191, 92] on input "search" at bounding box center [188, 93] width 114 height 12
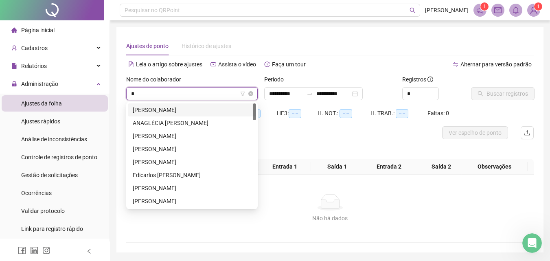
type input "**"
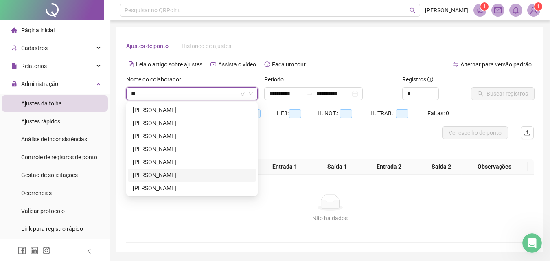
click at [209, 172] on div "MILENA SANTOS FONSECA OLIVEIRA" at bounding box center [192, 175] width 118 height 9
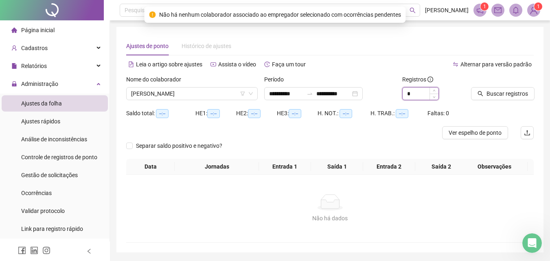
click at [423, 94] on input "*" at bounding box center [420, 93] width 36 height 12
drag, startPoint x: 423, startPoint y: 94, endPoint x: 399, endPoint y: 100, distance: 25.3
click at [399, 100] on div "Registros *" at bounding box center [433, 91] width 69 height 32
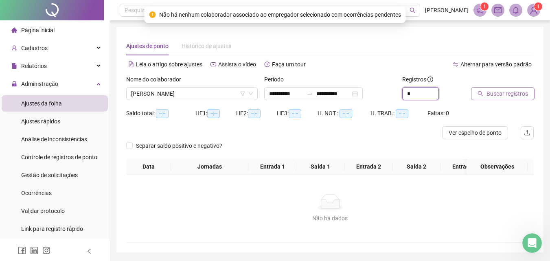
type input "*"
click at [504, 96] on span "Buscar registros" at bounding box center [507, 93] width 42 height 9
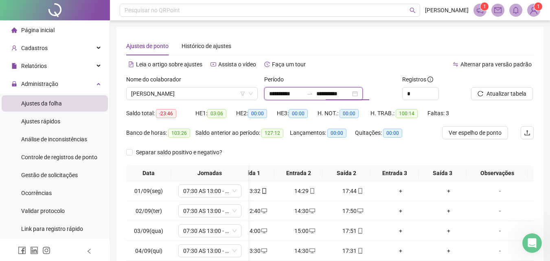
click at [350, 93] on input "**********" at bounding box center [333, 93] width 34 height 9
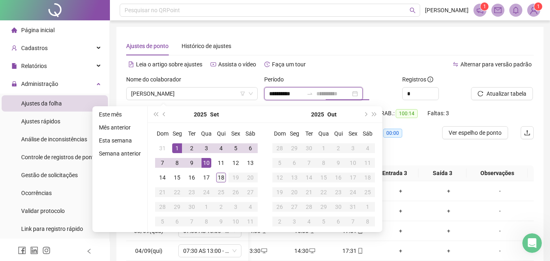
type input "**********"
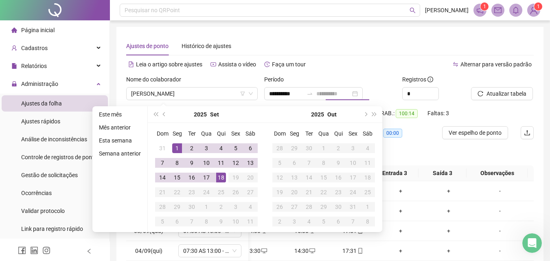
click at [221, 179] on div "18" at bounding box center [221, 178] width 10 height 10
type input "**********"
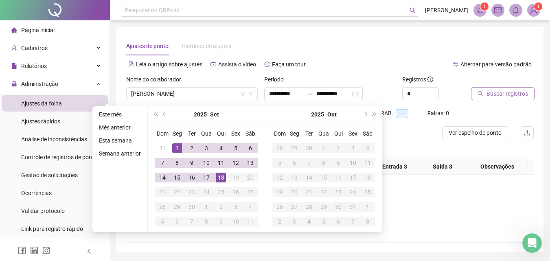
scroll to position [0, 64]
click at [494, 95] on span "Buscar registros" at bounding box center [507, 93] width 42 height 9
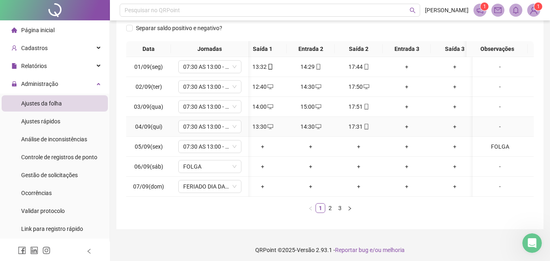
scroll to position [133, 0]
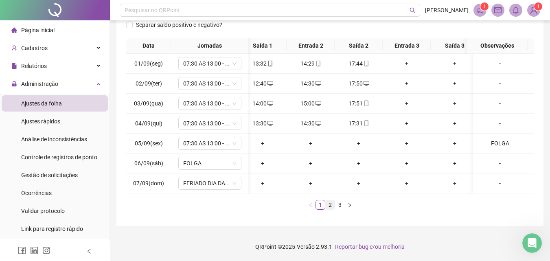
click at [331, 206] on link "2" at bounding box center [330, 204] width 9 height 9
click at [321, 208] on link "1" at bounding box center [320, 204] width 9 height 9
click at [332, 199] on div "Data Jornadas Entrada 1 Saída 1 Entrada 2 Saída 2 Entrada 3 Saída 3 Observações…" at bounding box center [329, 124] width 407 height 172
click at [330, 202] on link "2" at bounding box center [330, 204] width 9 height 9
click at [342, 203] on link "3" at bounding box center [339, 204] width 9 height 9
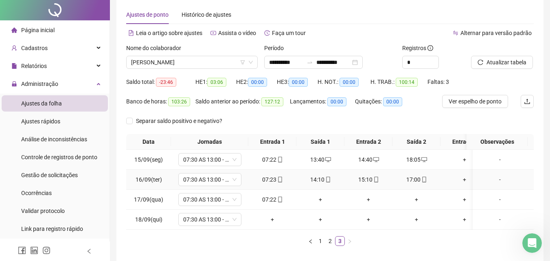
scroll to position [74, 0]
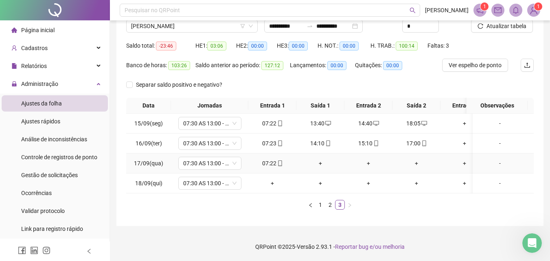
click at [316, 159] on div "+" at bounding box center [321, 163] width 42 height 9
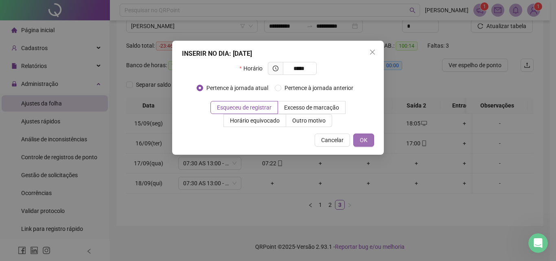
type input "*****"
click at [368, 138] on button "OK" at bounding box center [363, 139] width 21 height 13
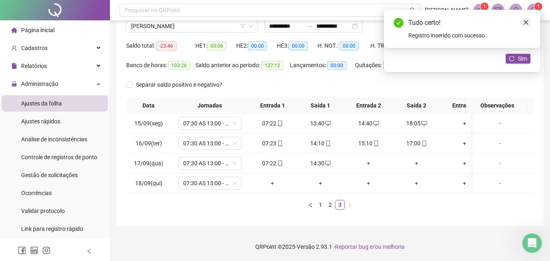
click at [527, 19] on link "Close" at bounding box center [525, 22] width 9 height 9
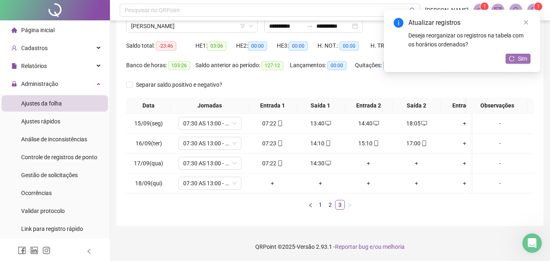
click at [522, 57] on span "Sim" at bounding box center [522, 58] width 9 height 9
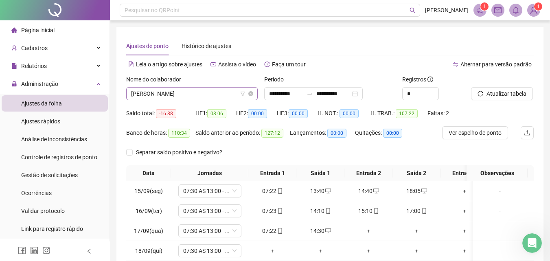
scroll to position [846, 0]
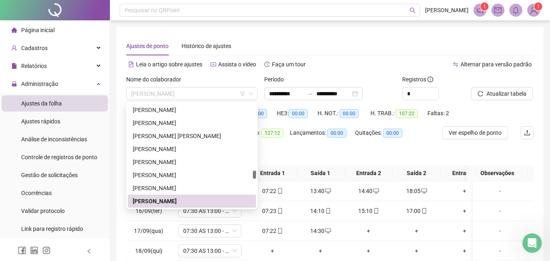
drag, startPoint x: 232, startPoint y: 93, endPoint x: 125, endPoint y: 99, distance: 106.8
click at [125, 99] on div "Nome do colaborador MILENA SANTOS FONSECA OLIVEIRA" at bounding box center [192, 91] width 138 height 32
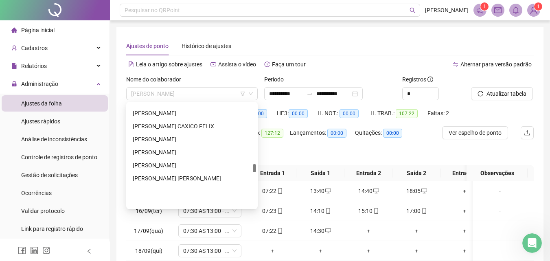
scroll to position [763, 0]
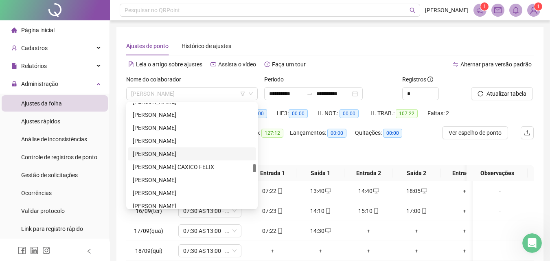
click at [154, 155] on div "MARIA EDUARDA SANTOS DE OLIVEIRA" at bounding box center [192, 153] width 118 height 9
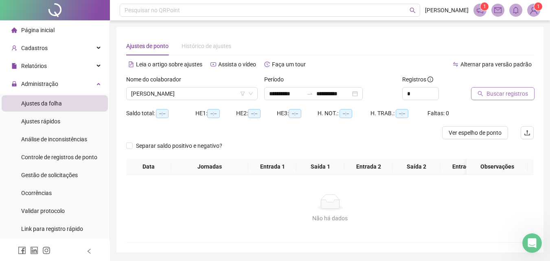
click at [485, 99] on button "Buscar registros" at bounding box center [502, 93] width 63 height 13
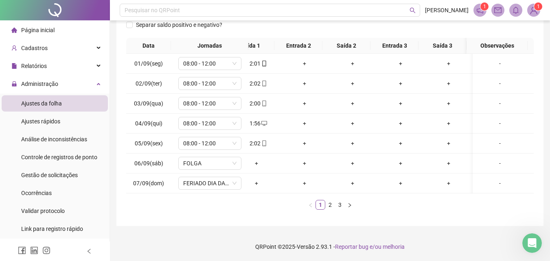
scroll to position [0, 0]
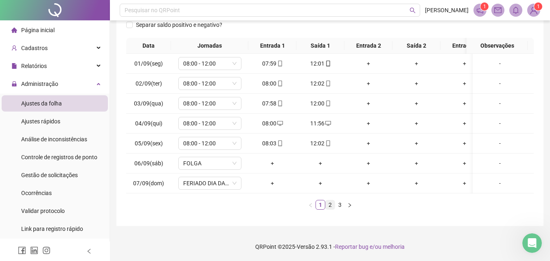
click at [329, 207] on link "2" at bounding box center [330, 204] width 9 height 9
click at [340, 204] on link "3" at bounding box center [339, 204] width 9 height 9
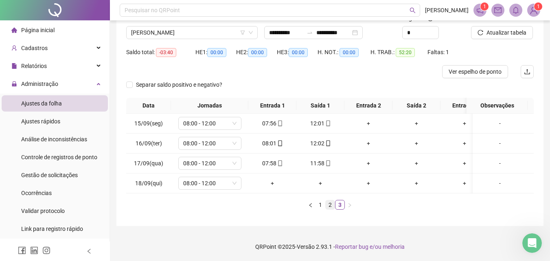
click at [328, 202] on link "2" at bounding box center [330, 204] width 9 height 9
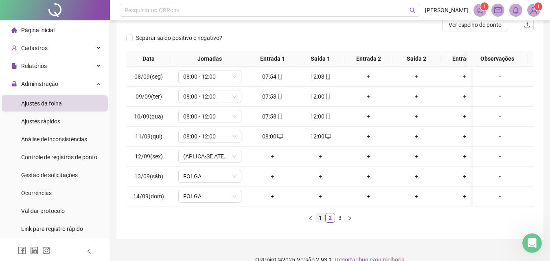
click at [319, 220] on link "1" at bounding box center [320, 217] width 9 height 9
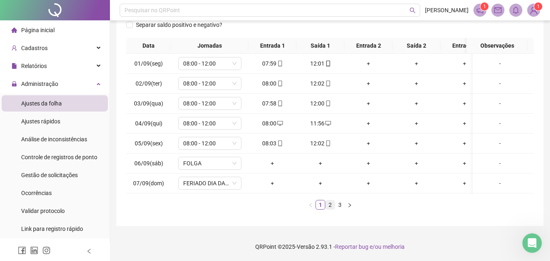
click at [329, 209] on link "2" at bounding box center [330, 204] width 9 height 9
click at [335, 208] on link "3" at bounding box center [339, 204] width 9 height 9
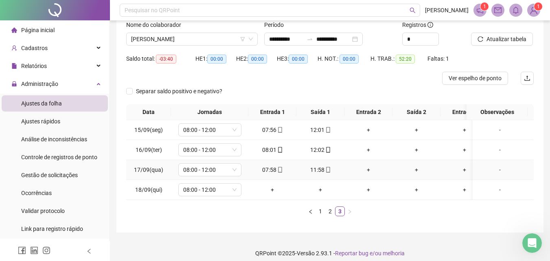
scroll to position [67, 0]
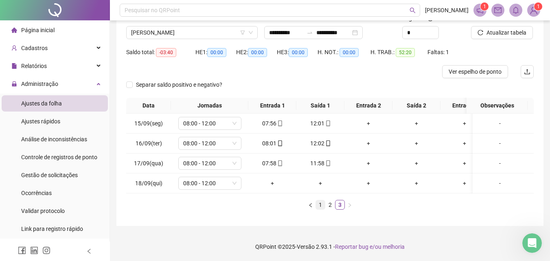
click at [324, 207] on link "1" at bounding box center [320, 204] width 9 height 9
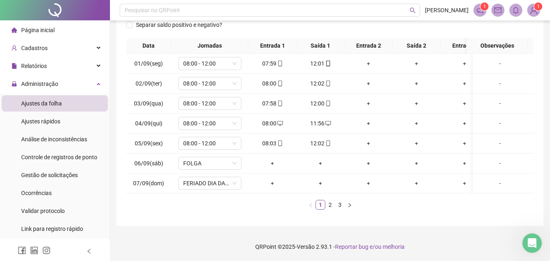
scroll to position [127, 0]
click at [334, 203] on link "2" at bounding box center [330, 204] width 9 height 9
click at [341, 203] on link "3" at bounding box center [339, 204] width 9 height 9
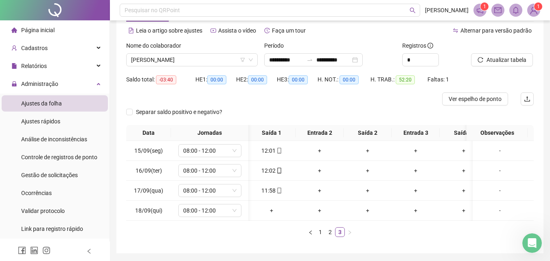
scroll to position [0, 0]
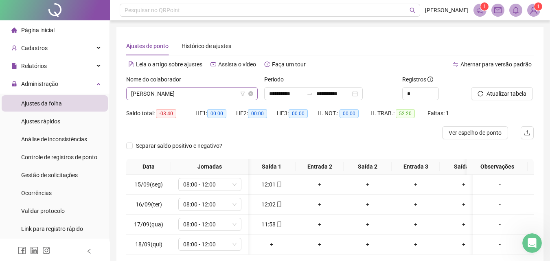
click at [247, 96] on span "MARIA EDUARDA SANTOS DE OLIVEIRA" at bounding box center [192, 93] width 122 height 12
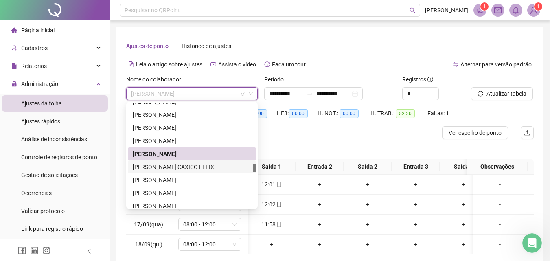
click at [199, 163] on div "MARIA EDUARDA SILVA CAXICO FELIX" at bounding box center [192, 166] width 118 height 9
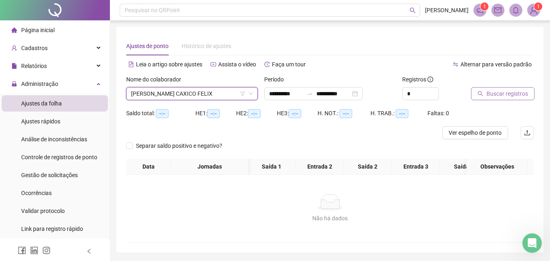
click at [480, 96] on button "Buscar registros" at bounding box center [502, 93] width 63 height 13
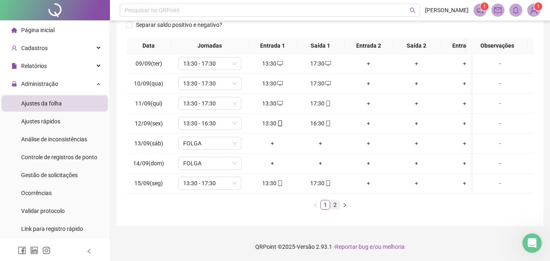
click at [337, 207] on link "2" at bounding box center [334, 204] width 9 height 9
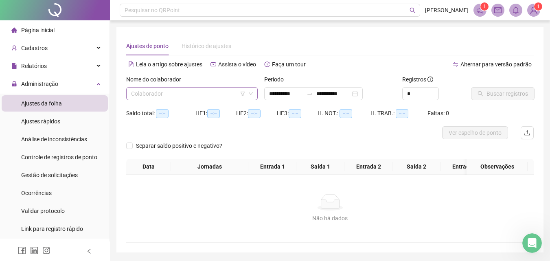
click at [120, 128] on div "**********" at bounding box center [329, 139] width 427 height 225
click at [61, 179] on div "Gestão de solicitações" at bounding box center [49, 175] width 57 height 16
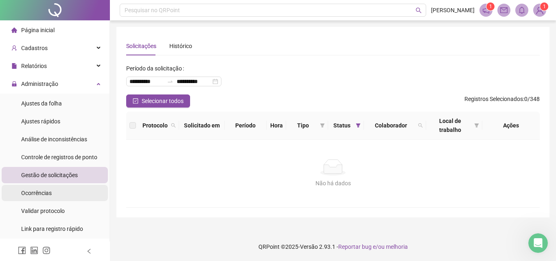
click at [43, 186] on div "Ocorrências" at bounding box center [36, 193] width 31 height 16
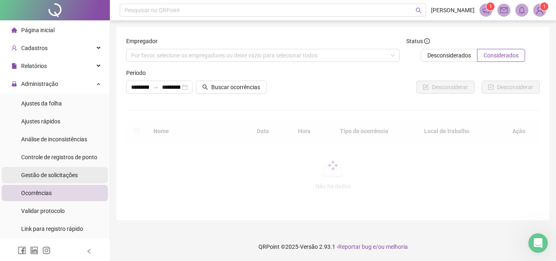
click at [53, 177] on span "Gestão de solicitações" at bounding box center [49, 175] width 57 height 7
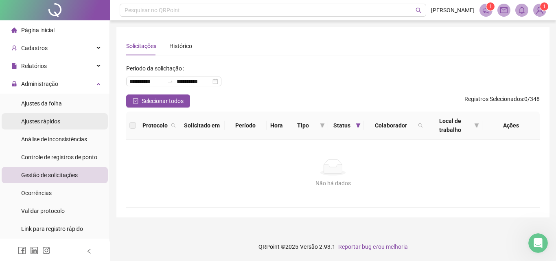
click at [45, 127] on div "Ajustes rápidos" at bounding box center [40, 121] width 39 height 16
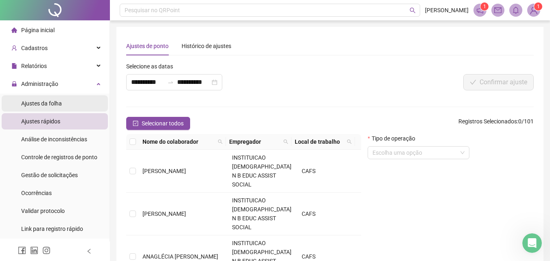
click at [45, 108] on div "Ajustes da folha" at bounding box center [41, 103] width 41 height 16
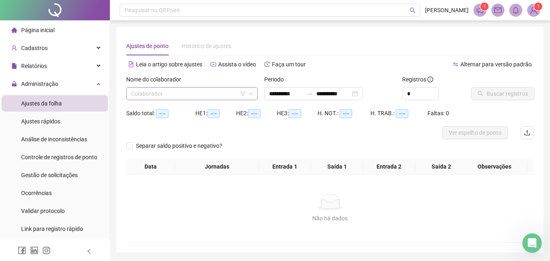
click at [175, 96] on input "search" at bounding box center [188, 93] width 114 height 12
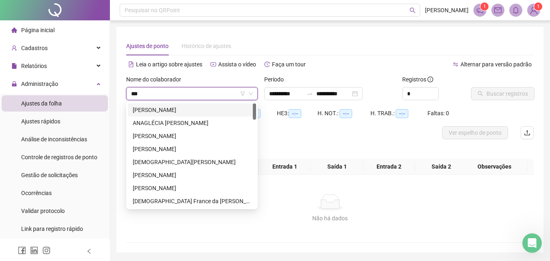
type input "****"
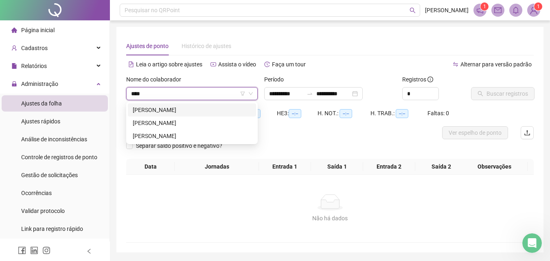
click at [188, 112] on div "Ramon Oliveira dos Santos" at bounding box center [192, 109] width 118 height 9
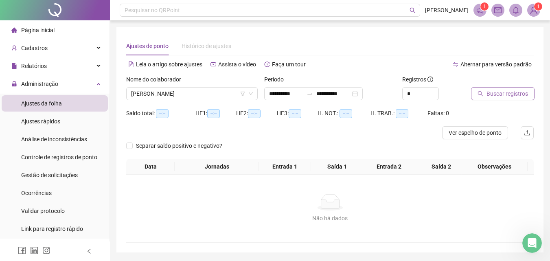
click at [497, 90] on span "Buscar registros" at bounding box center [507, 93] width 42 height 9
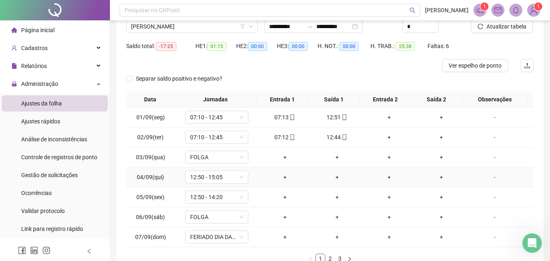
scroll to position [81, 0]
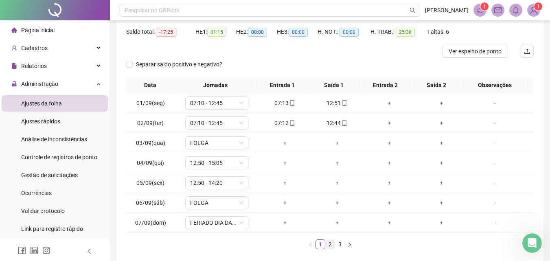
click at [329, 242] on link "2" at bounding box center [330, 244] width 9 height 9
click at [333, 243] on link "2" at bounding box center [330, 244] width 9 height 9
click at [337, 243] on link "3" at bounding box center [339, 244] width 9 height 9
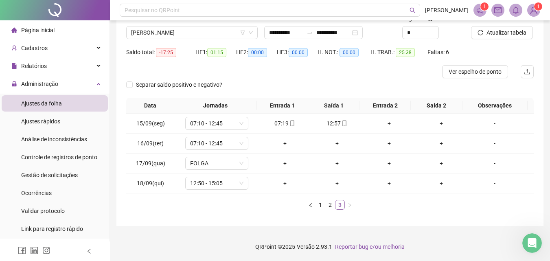
scroll to position [61, 0]
click at [281, 182] on div "+" at bounding box center [285, 183] width 46 height 9
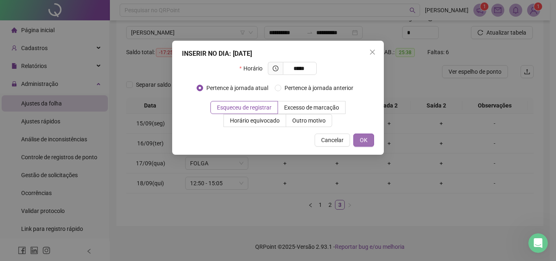
type input "*****"
click at [369, 142] on button "OK" at bounding box center [363, 139] width 21 height 13
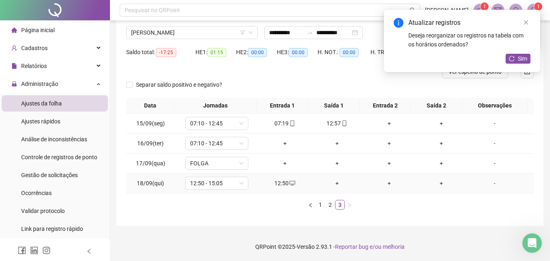
click at [336, 182] on div "+" at bounding box center [337, 183] width 46 height 9
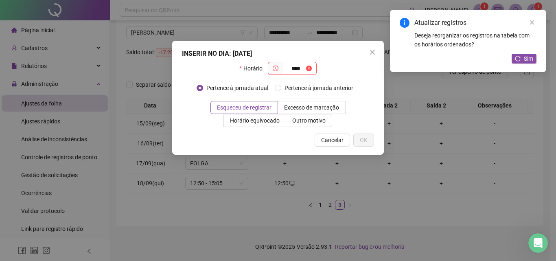
type input "*****"
drag, startPoint x: 309, startPoint y: 72, endPoint x: 290, endPoint y: 72, distance: 19.5
click at [290, 72] on input "*****" at bounding box center [299, 68] width 22 height 9
type input "*"
type input "*****"
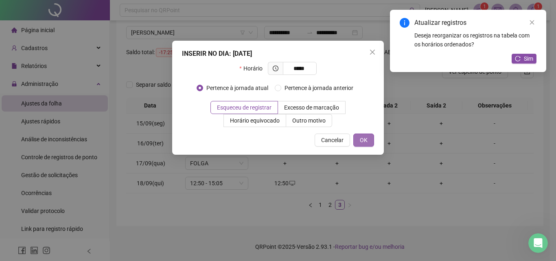
click at [366, 139] on span "OK" at bounding box center [364, 140] width 8 height 9
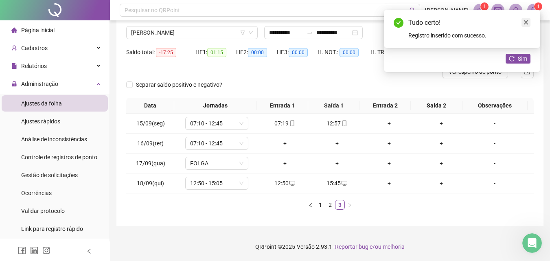
click at [528, 25] on icon "close" at bounding box center [526, 23] width 6 height 6
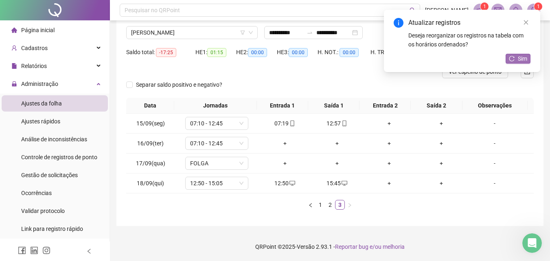
click at [525, 54] on button "Sim" at bounding box center [517, 59] width 25 height 10
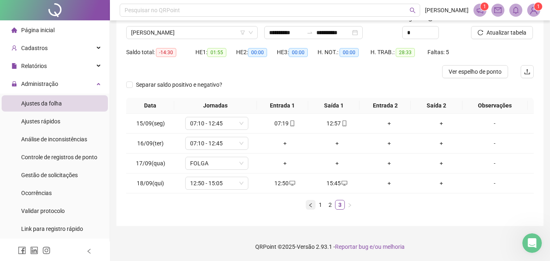
click at [313, 203] on button "button" at bounding box center [311, 205] width 10 height 10
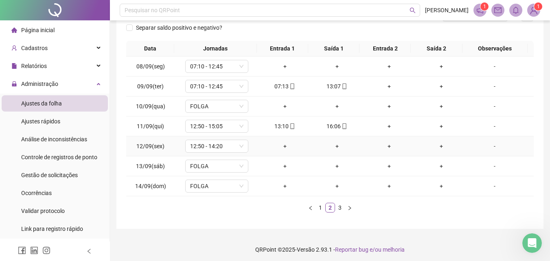
scroll to position [121, 0]
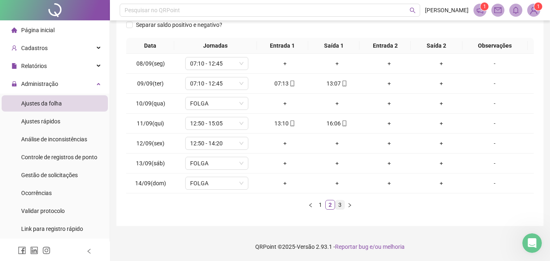
click at [337, 203] on link "3" at bounding box center [339, 204] width 9 height 9
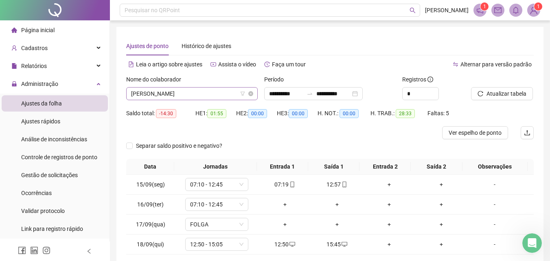
scroll to position [990, 0]
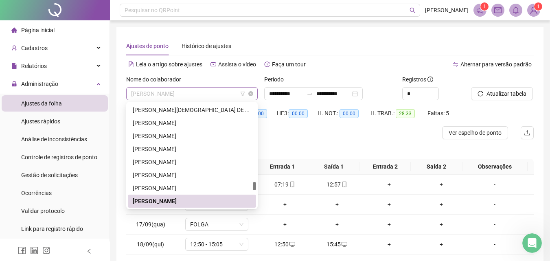
drag, startPoint x: 211, startPoint y: 91, endPoint x: 197, endPoint y: 97, distance: 15.5
click at [197, 97] on span "Ramon Oliveira dos Santos" at bounding box center [192, 93] width 122 height 12
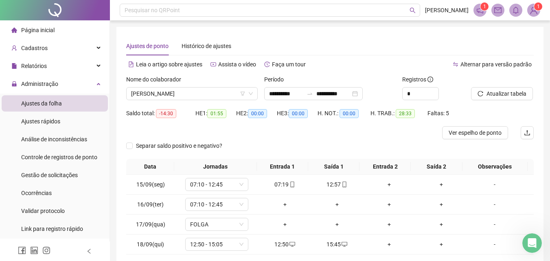
click at [245, 73] on div "Leia o artigo sobre ajustes Assista o vídeo Faça um tour" at bounding box center [228, 68] width 204 height 13
click at [208, 101] on div "Nome do colaborador Ramon Oliveira dos Santos" at bounding box center [192, 91] width 138 height 32
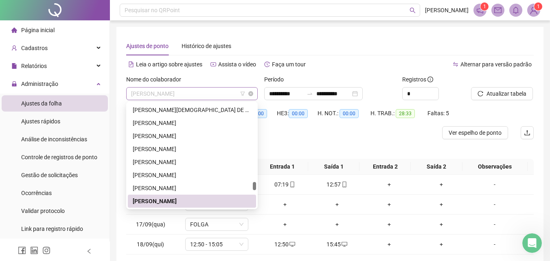
drag, startPoint x: 209, startPoint y: 96, endPoint x: 131, endPoint y: 98, distance: 77.7
click at [131, 98] on span "Ramon Oliveira dos Santos" at bounding box center [192, 93] width 122 height 12
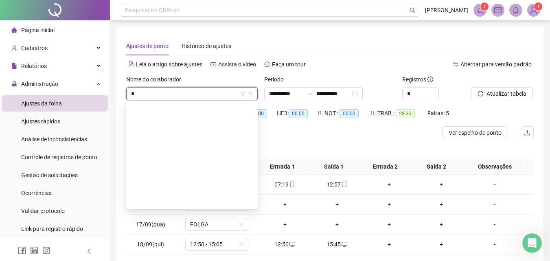
scroll to position [508, 0]
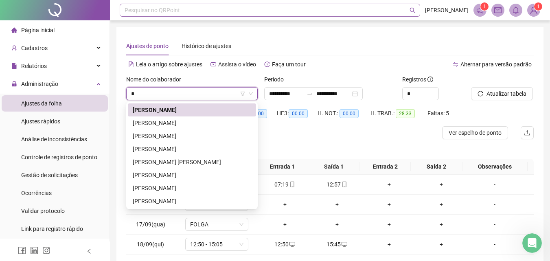
type input "**"
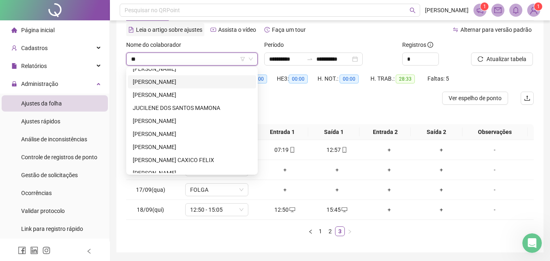
scroll to position [20, 0]
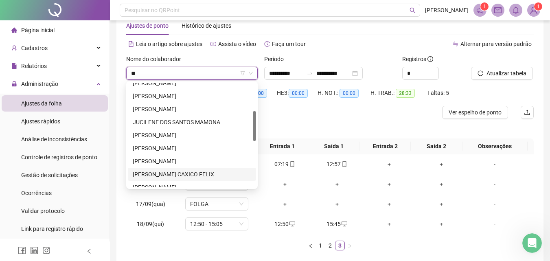
click at [178, 176] on div "MARIA EDUARDA SILVA CAXICO FELIX" at bounding box center [192, 174] width 118 height 9
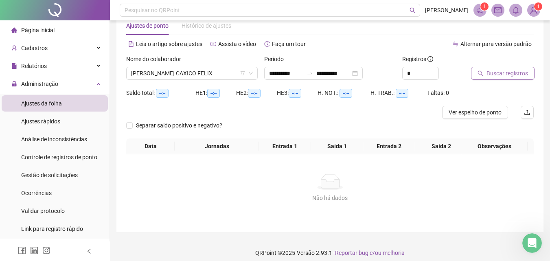
click at [496, 72] on span "Buscar registros" at bounding box center [507, 73] width 42 height 9
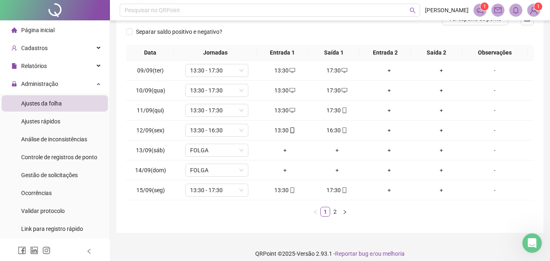
scroll to position [121, 0]
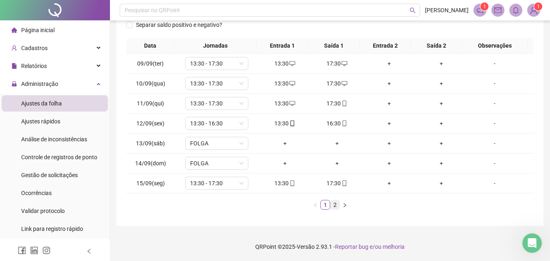
click at [336, 203] on link "2" at bounding box center [334, 204] width 9 height 9
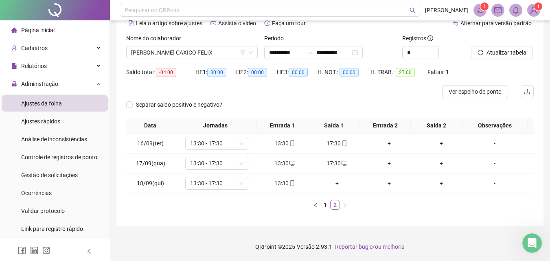
scroll to position [41, 0]
click at [321, 205] on link "1" at bounding box center [325, 204] width 9 height 9
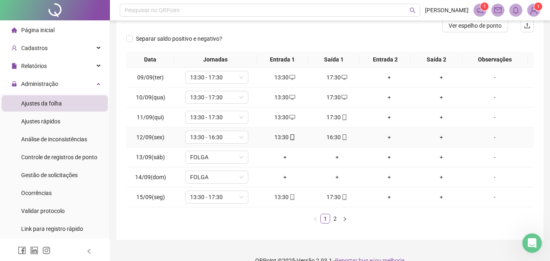
scroll to position [121, 0]
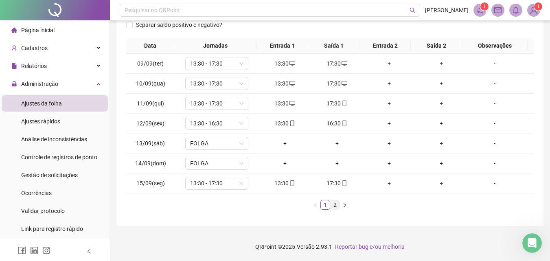
click at [334, 204] on link "2" at bounding box center [334, 204] width 9 height 9
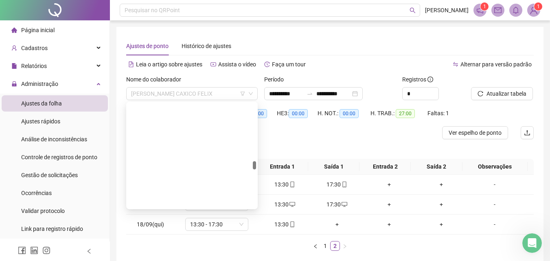
scroll to position [729, 0]
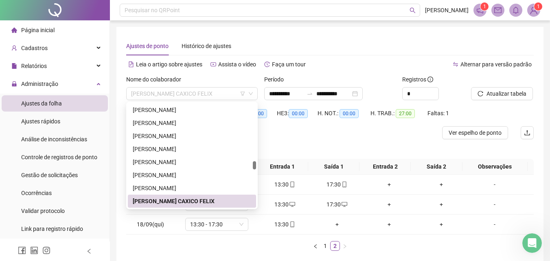
drag, startPoint x: 236, startPoint y: 94, endPoint x: 92, endPoint y: 94, distance: 143.2
click at [92, 94] on div "**********" at bounding box center [275, 151] width 550 height 302
click at [155, 125] on div "LORENA PEREIRA ROCHA" at bounding box center [192, 122] width 118 height 9
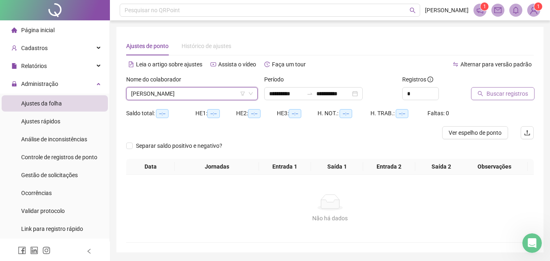
click at [492, 90] on span "Buscar registros" at bounding box center [507, 93] width 42 height 9
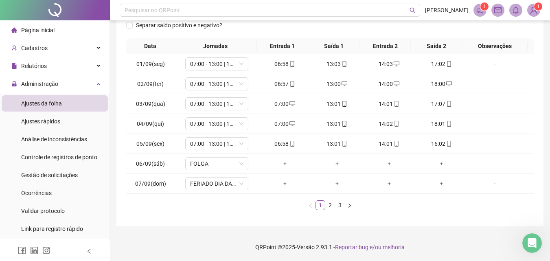
scroll to position [127, 0]
click at [327, 208] on link "2" at bounding box center [330, 204] width 9 height 9
click at [333, 205] on link "2" at bounding box center [330, 204] width 9 height 9
click at [335, 198] on div "Data Jornadas Entrada 1 Saída 1 Entrada 2 Saída 2 Observações 08/09(seg) 07:00 …" at bounding box center [329, 124] width 407 height 172
click at [341, 200] on li "3" at bounding box center [340, 205] width 10 height 10
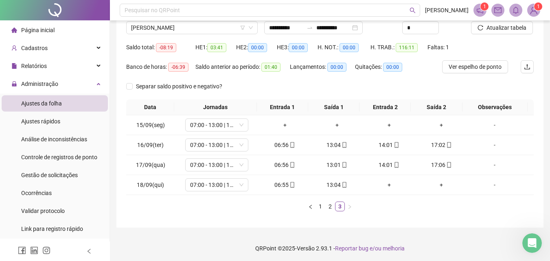
scroll to position [68, 0]
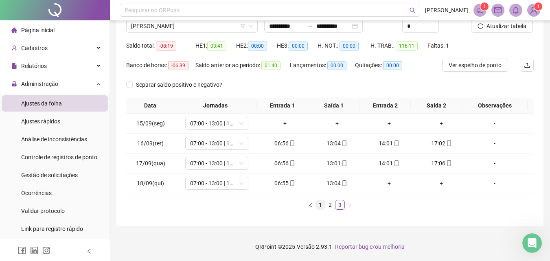
click at [320, 206] on link "1" at bounding box center [320, 204] width 9 height 9
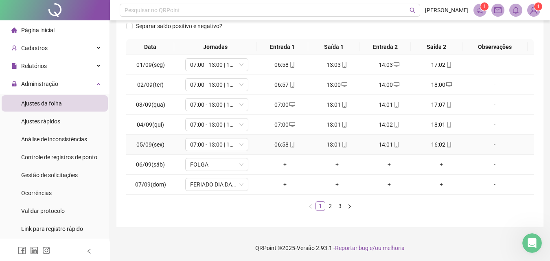
scroll to position [127, 0]
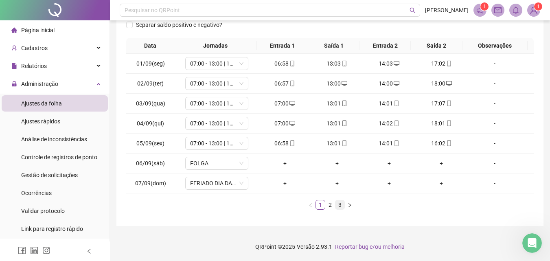
click at [342, 203] on link "3" at bounding box center [339, 204] width 9 height 9
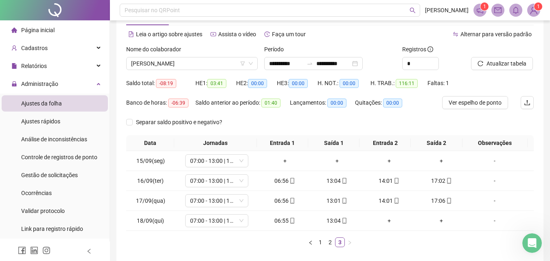
scroll to position [68, 0]
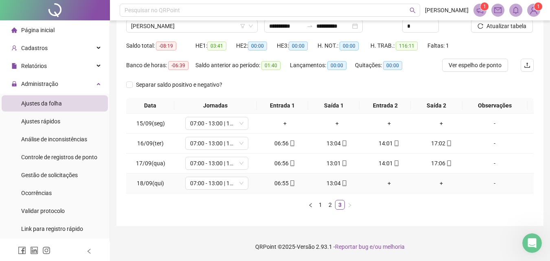
click at [389, 179] on div "+" at bounding box center [389, 183] width 46 height 9
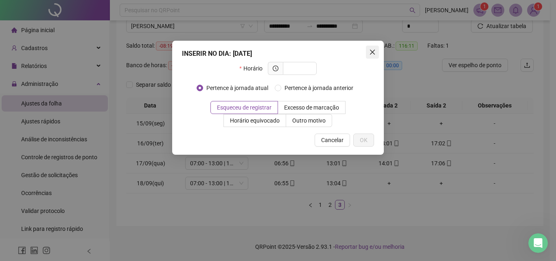
click at [372, 51] on icon "close" at bounding box center [372, 52] width 7 height 7
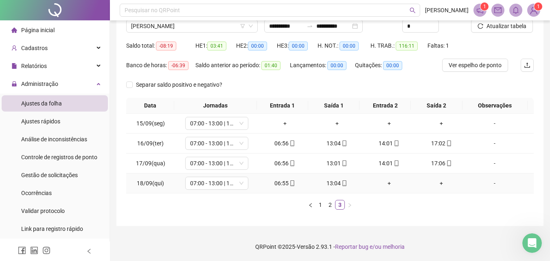
click at [387, 179] on div "+" at bounding box center [389, 183] width 46 height 9
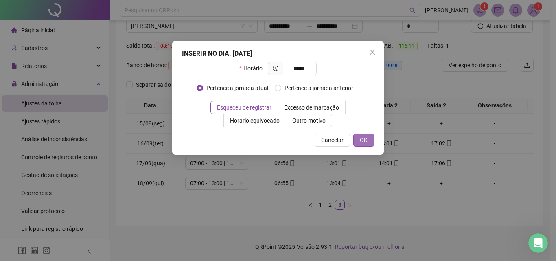
type input "*****"
click at [368, 138] on button "OK" at bounding box center [363, 139] width 21 height 13
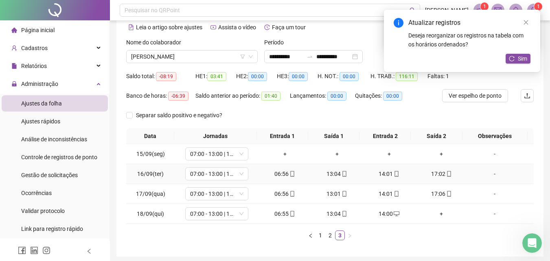
scroll to position [0, 0]
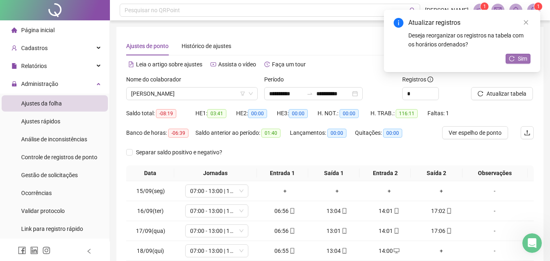
click at [514, 55] on button "Sim" at bounding box center [517, 59] width 25 height 10
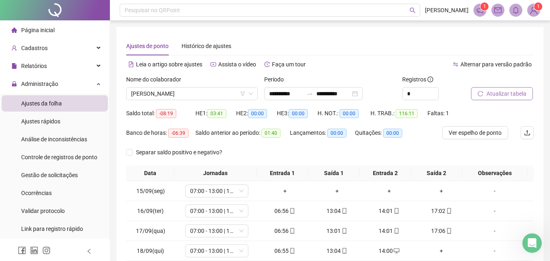
click at [516, 89] on button "Atualizar tabela" at bounding box center [502, 93] width 62 height 13
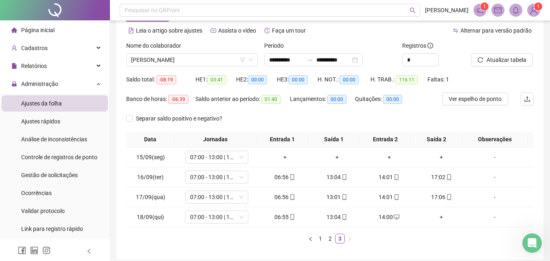
scroll to position [68, 0]
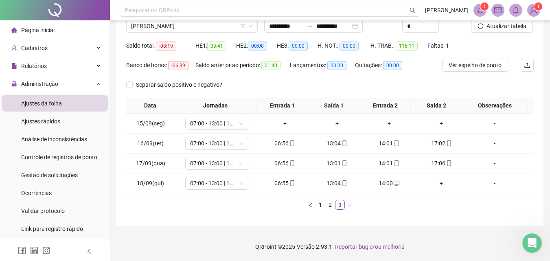
click at [44, 25] on div "Página inicial" at bounding box center [32, 30] width 43 height 16
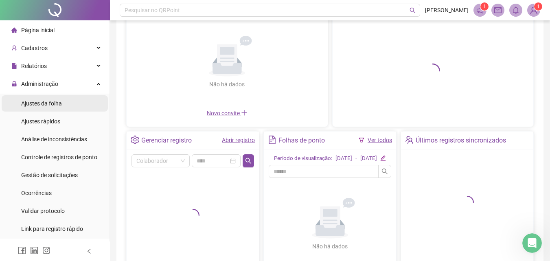
click at [52, 107] on span "Ajustes da folha" at bounding box center [41, 103] width 41 height 7
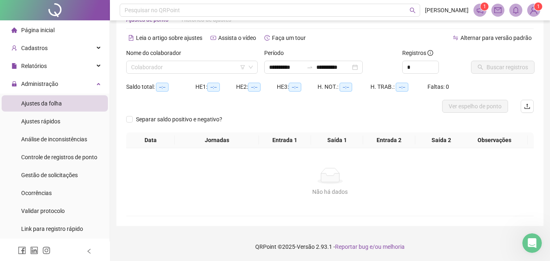
scroll to position [26, 0]
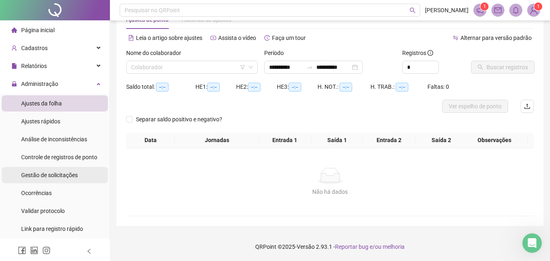
click at [42, 178] on span "Gestão de solicitações" at bounding box center [49, 175] width 57 height 7
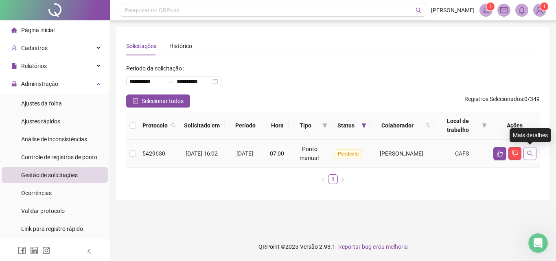
click at [533, 157] on button "button" at bounding box center [529, 153] width 13 height 13
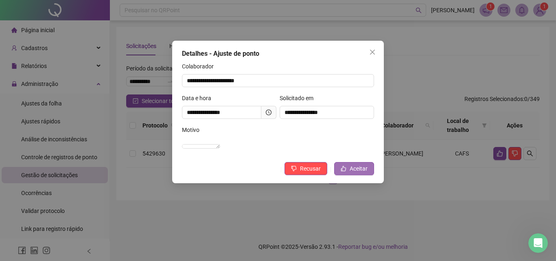
click at [354, 173] on span "Aceitar" at bounding box center [359, 168] width 18 height 9
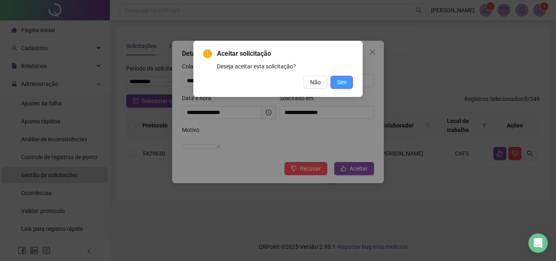
click at [341, 83] on span "Sim" at bounding box center [341, 82] width 9 height 9
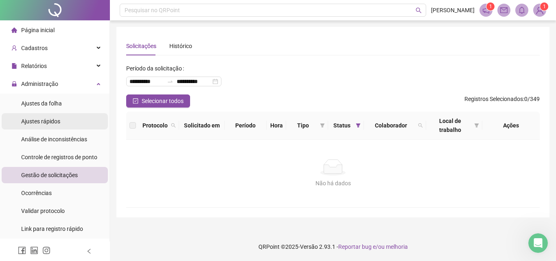
click at [54, 119] on span "Ajustes rápidos" at bounding box center [40, 121] width 39 height 7
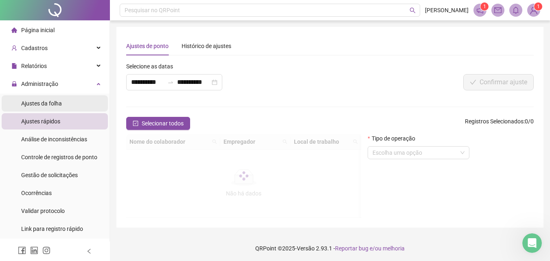
click at [61, 109] on li "Ajustes da folha" at bounding box center [55, 103] width 106 height 16
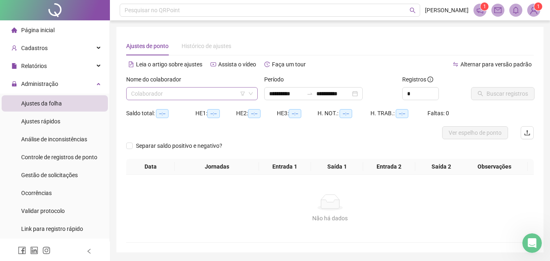
click at [162, 91] on input "search" at bounding box center [188, 93] width 114 height 12
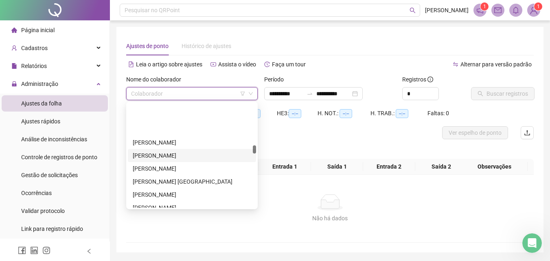
scroll to position [529, 0]
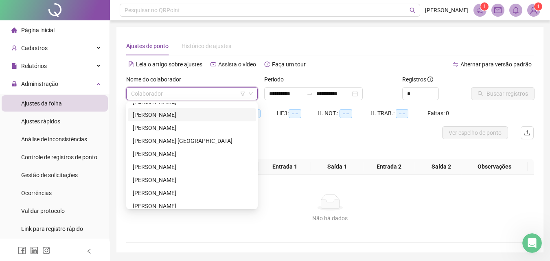
click at [189, 110] on div "ISABELLE SILVA BANDEIRA" at bounding box center [192, 114] width 128 height 13
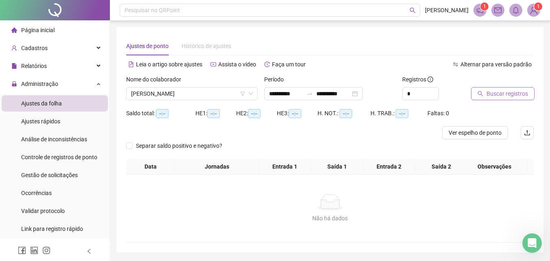
click at [524, 97] on span "Buscar registros" at bounding box center [507, 93] width 42 height 9
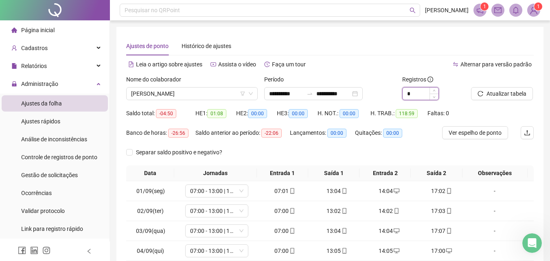
drag, startPoint x: 413, startPoint y: 97, endPoint x: 402, endPoint y: 94, distance: 11.3
click at [402, 94] on div "*" at bounding box center [420, 93] width 37 height 13
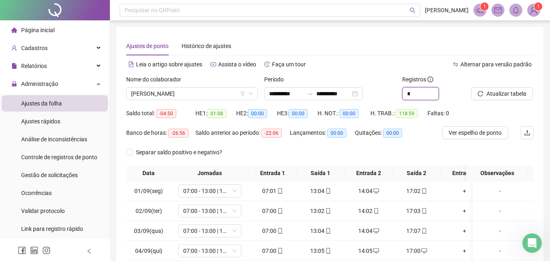
type input "*"
click at [498, 87] on div at bounding box center [492, 81] width 42 height 12
click at [499, 89] on button "Atualizar tabela" at bounding box center [502, 93] width 62 height 13
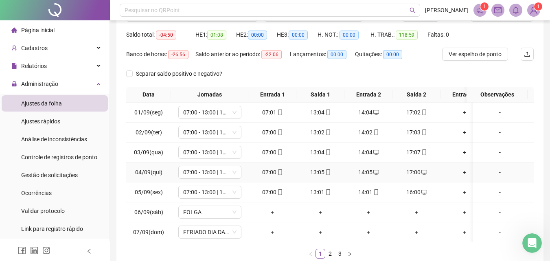
scroll to position [93, 0]
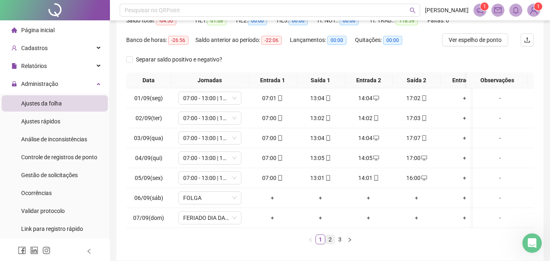
click at [328, 244] on link "2" at bounding box center [330, 239] width 9 height 9
click at [339, 244] on link "3" at bounding box center [339, 239] width 9 height 9
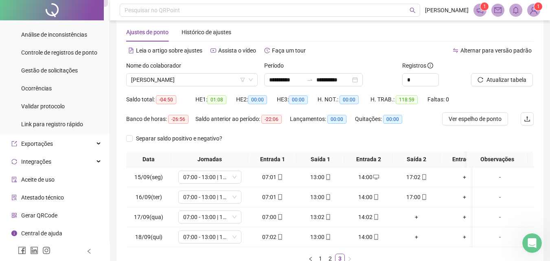
scroll to position [0, 0]
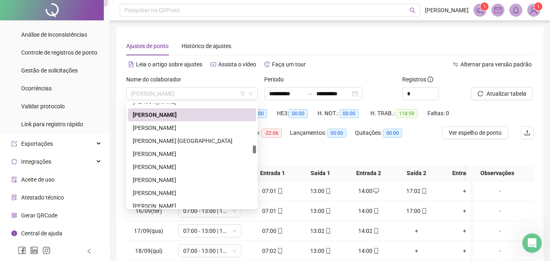
drag, startPoint x: 216, startPoint y: 94, endPoint x: 88, endPoint y: 97, distance: 128.6
click at [88, 97] on div "**********" at bounding box center [275, 164] width 550 height 328
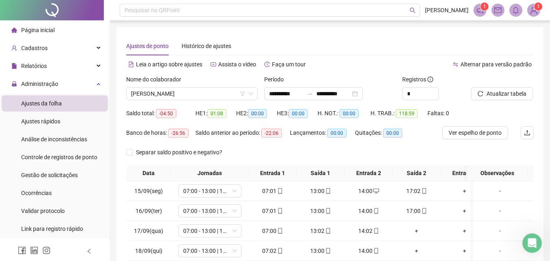
click at [57, 75] on ul "Página inicial Cadastros Relatórios Administração Ajustes da folha Ajustes rápi…" at bounding box center [55, 192] width 110 height 345
click at [57, 64] on div "Relatórios" at bounding box center [55, 66] width 106 height 16
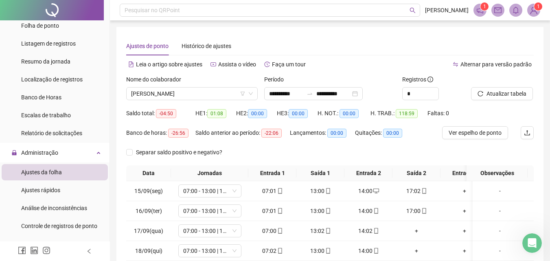
scroll to position [81, 0]
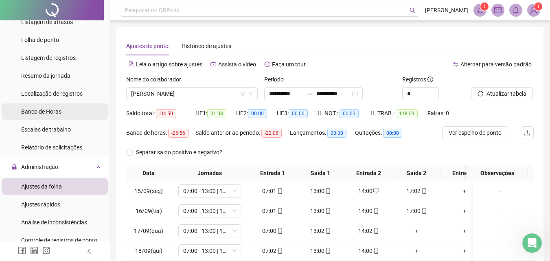
click at [46, 112] on span "Banco de Horas" at bounding box center [41, 111] width 40 height 7
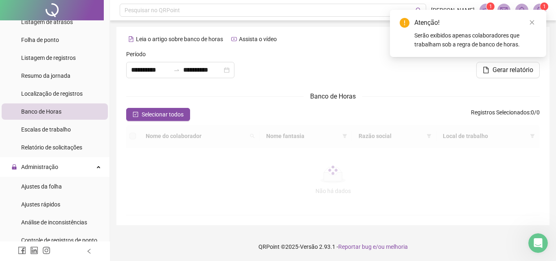
type input "**********"
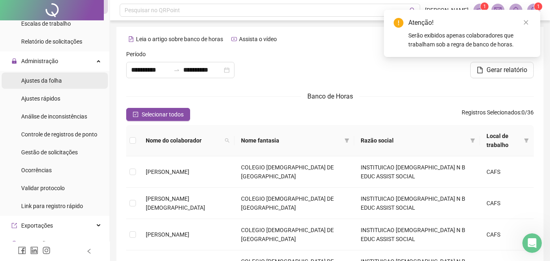
scroll to position [203, 0]
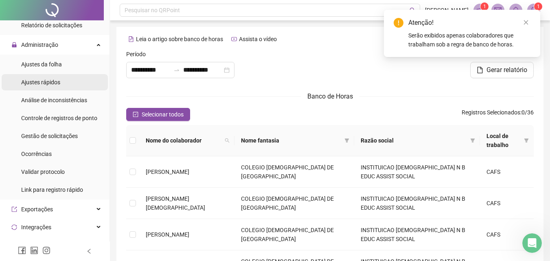
click at [59, 81] on span "Ajustes rápidos" at bounding box center [40, 82] width 39 height 7
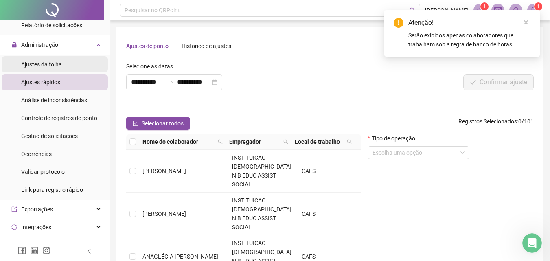
click at [68, 68] on li "Ajustes da folha" at bounding box center [55, 64] width 106 height 16
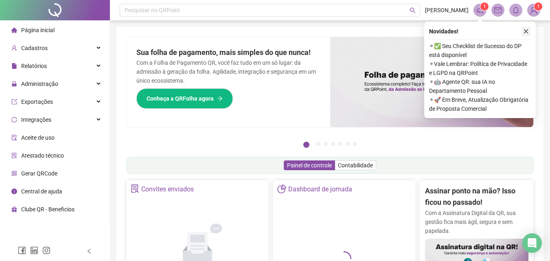
click at [523, 31] on icon "close" at bounding box center [526, 31] width 6 height 6
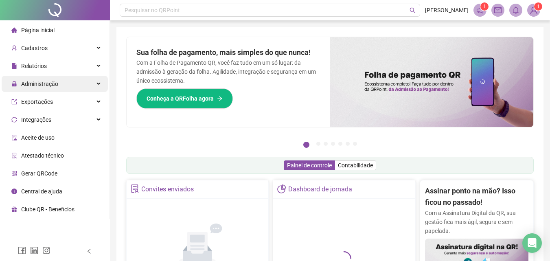
click at [31, 83] on span "Administração" at bounding box center [39, 84] width 37 height 7
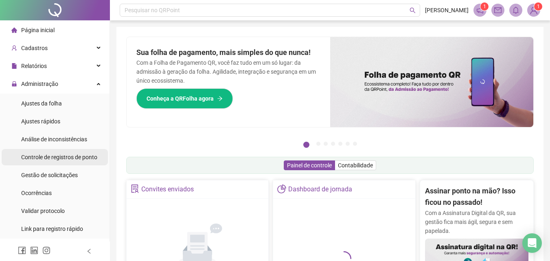
click at [57, 155] on span "Controle de registros de ponto" at bounding box center [59, 157] width 76 height 7
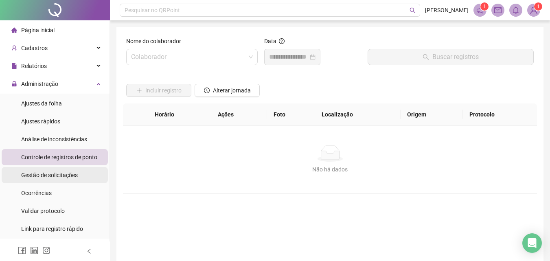
click at [52, 177] on span "Gestão de solicitações" at bounding box center [49, 175] width 57 height 7
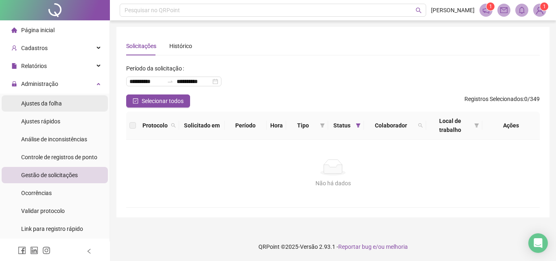
click at [54, 107] on div "Ajustes da folha" at bounding box center [41, 103] width 41 height 16
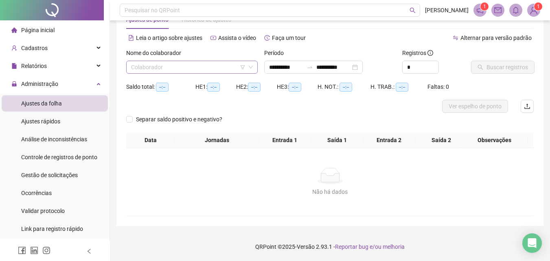
click at [170, 68] on input "search" at bounding box center [188, 67] width 114 height 12
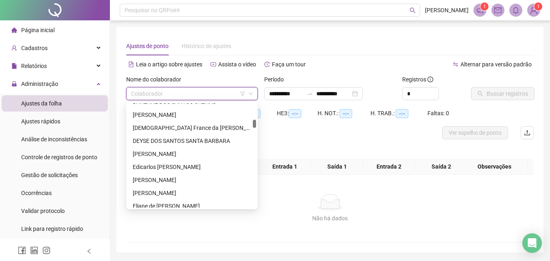
scroll to position [244, 0]
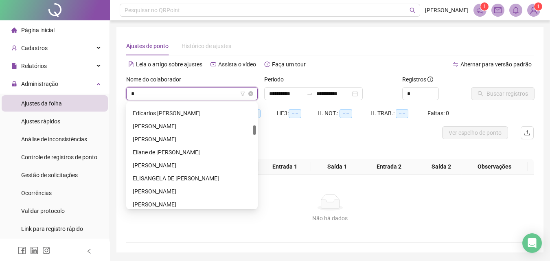
type input "**"
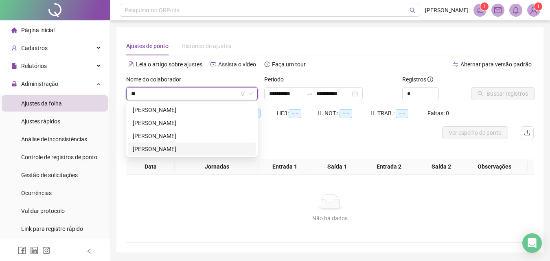
click at [162, 149] on div "Luiz Carlos da Silva Cerqueira" at bounding box center [192, 148] width 118 height 9
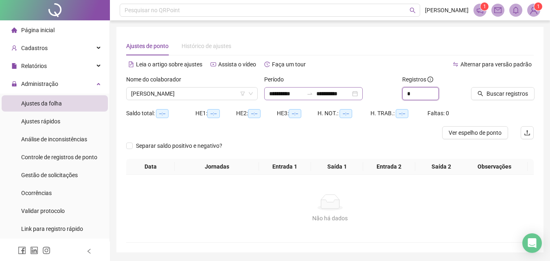
drag, startPoint x: 424, startPoint y: 93, endPoint x: 374, endPoint y: 95, distance: 49.3
click at [374, 95] on div "**********" at bounding box center [330, 91] width 414 height 32
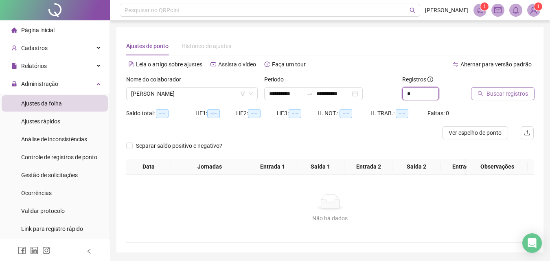
type input "*"
click at [520, 93] on span "Buscar registros" at bounding box center [507, 93] width 42 height 9
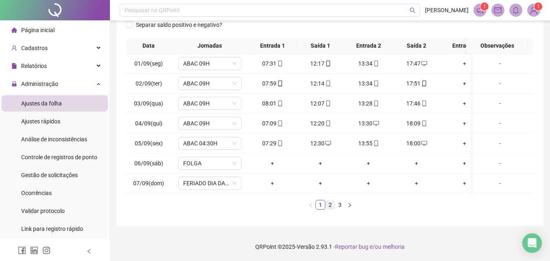
click at [328, 206] on link "2" at bounding box center [330, 204] width 9 height 9
click at [341, 204] on link "3" at bounding box center [339, 204] width 9 height 9
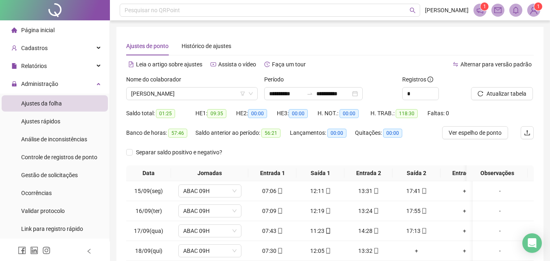
click at [44, 31] on span "Página inicial" at bounding box center [37, 30] width 33 height 7
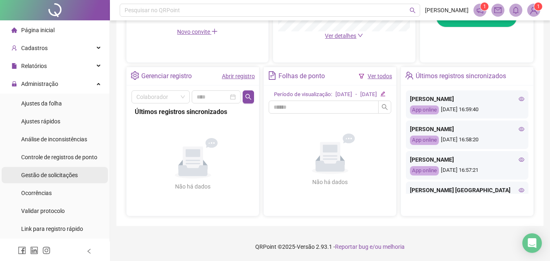
click at [65, 176] on span "Gestão de solicitações" at bounding box center [49, 175] width 57 height 7
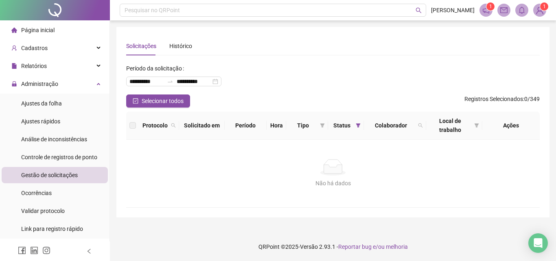
drag, startPoint x: 205, startPoint y: 0, endPoint x: 300, endPoint y: 29, distance: 99.2
click at [300, 29] on div "**********" at bounding box center [332, 122] width 433 height 190
